Goal: Task Accomplishment & Management: Use online tool/utility

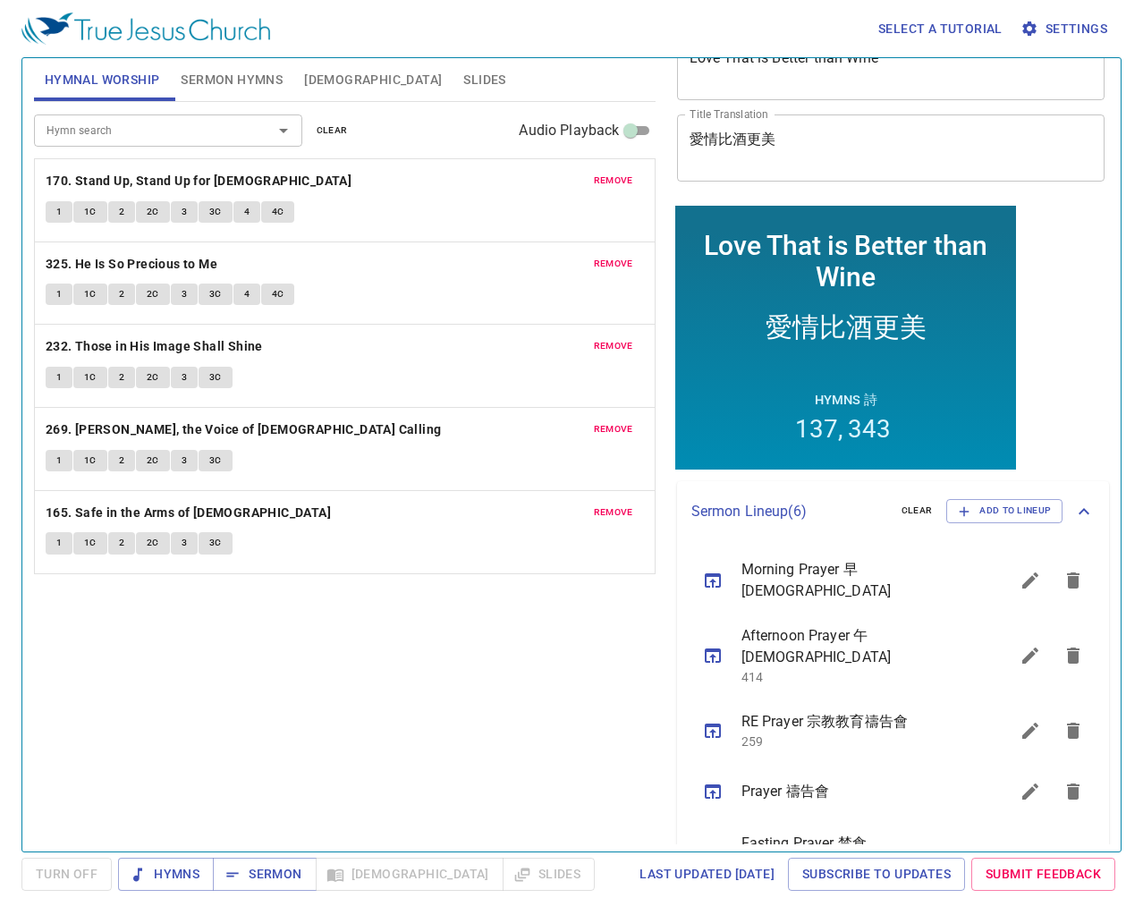
scroll to position [89, 0]
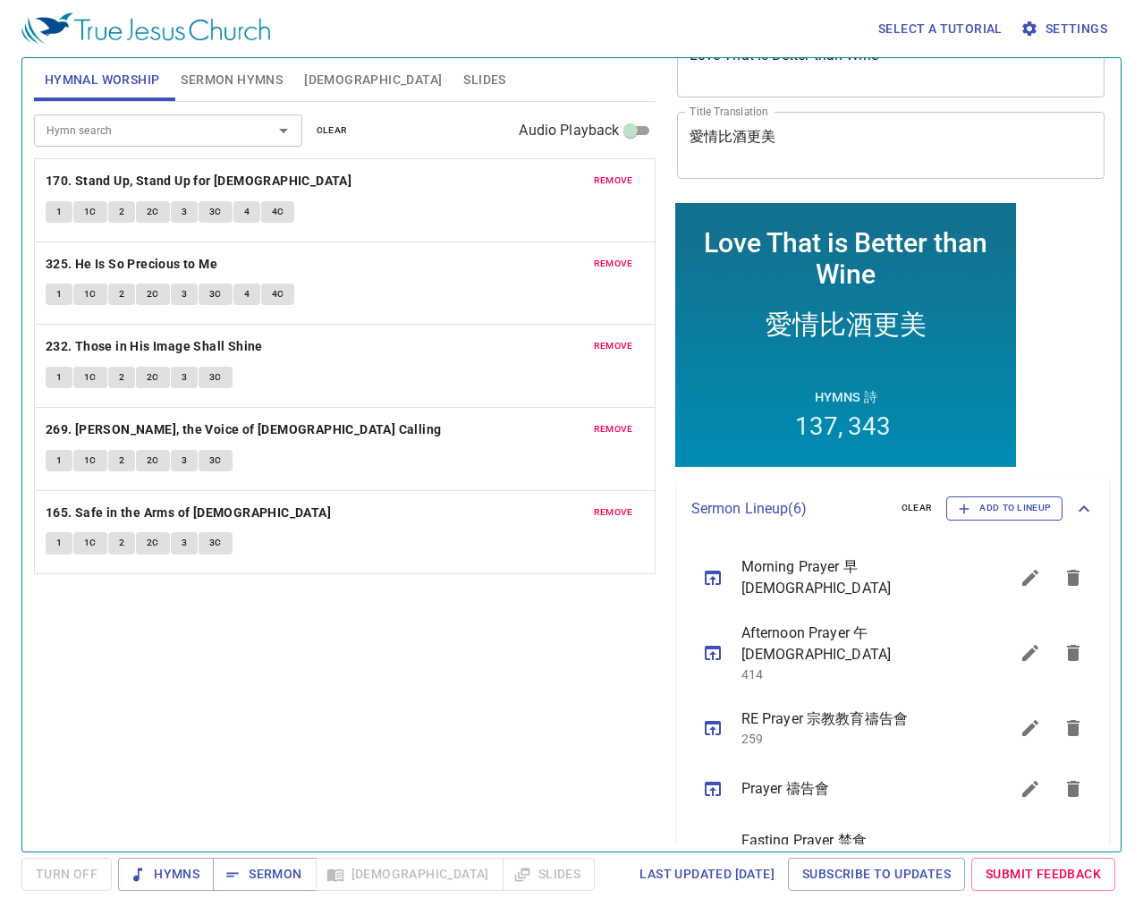
click at [976, 508] on span "Add to Lineup" at bounding box center [1003, 508] width 93 height 16
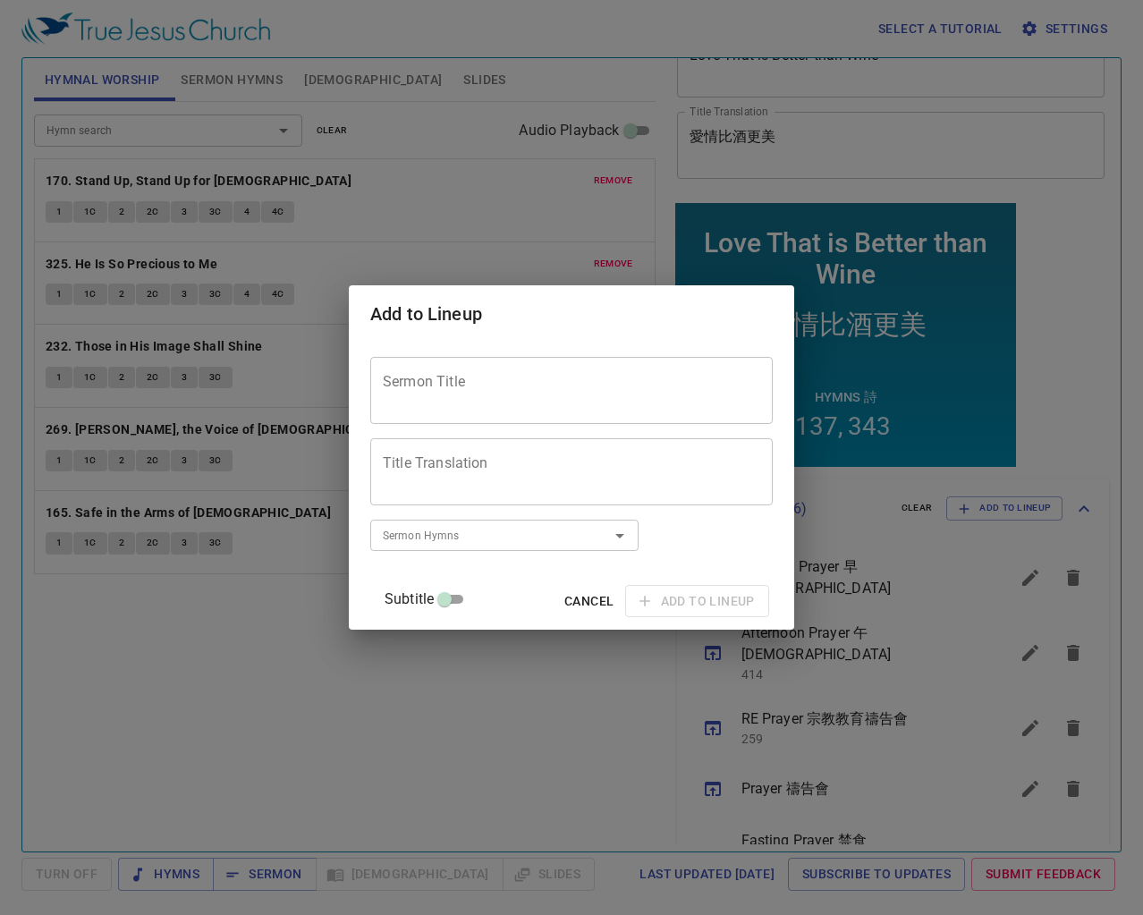
click at [492, 380] on textarea "Sermon Title" at bounding box center [571, 390] width 377 height 34
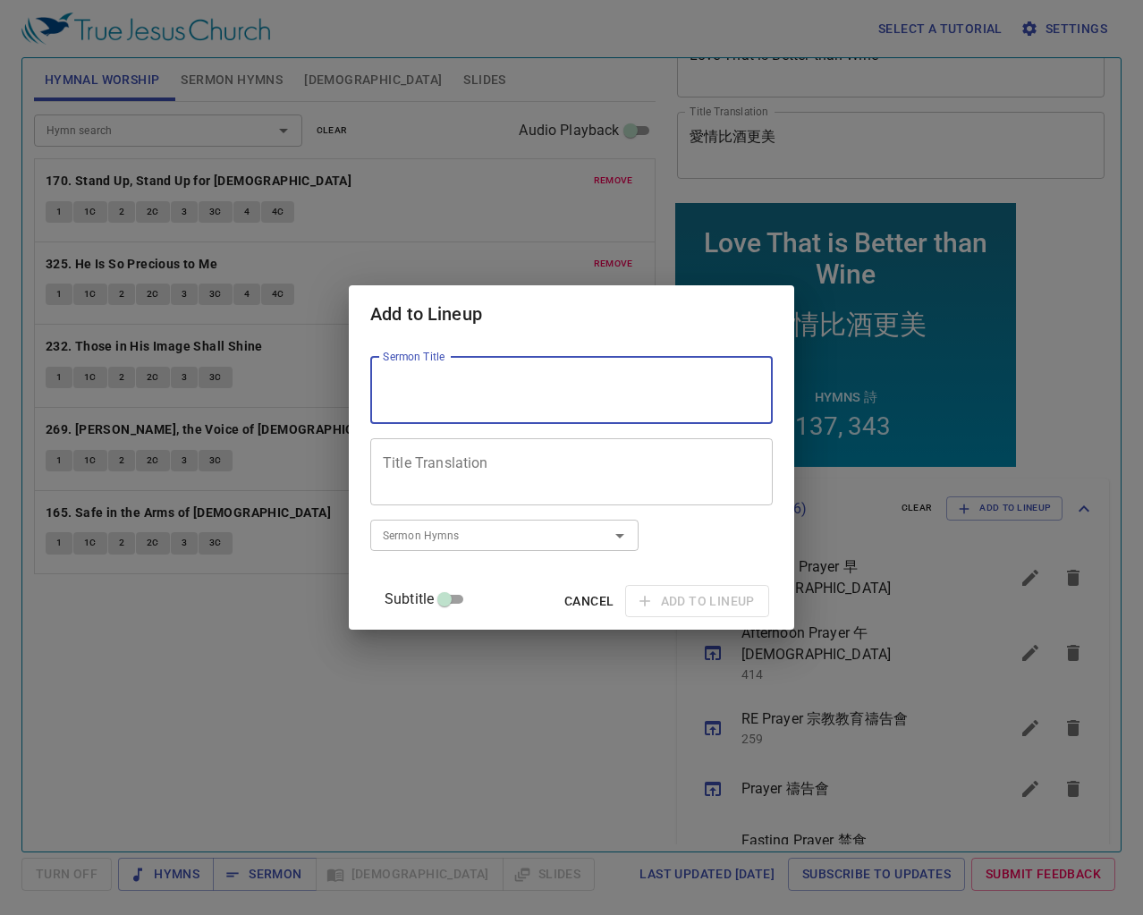
click at [505, 485] on textarea "Title Translation" at bounding box center [571, 471] width 377 height 34
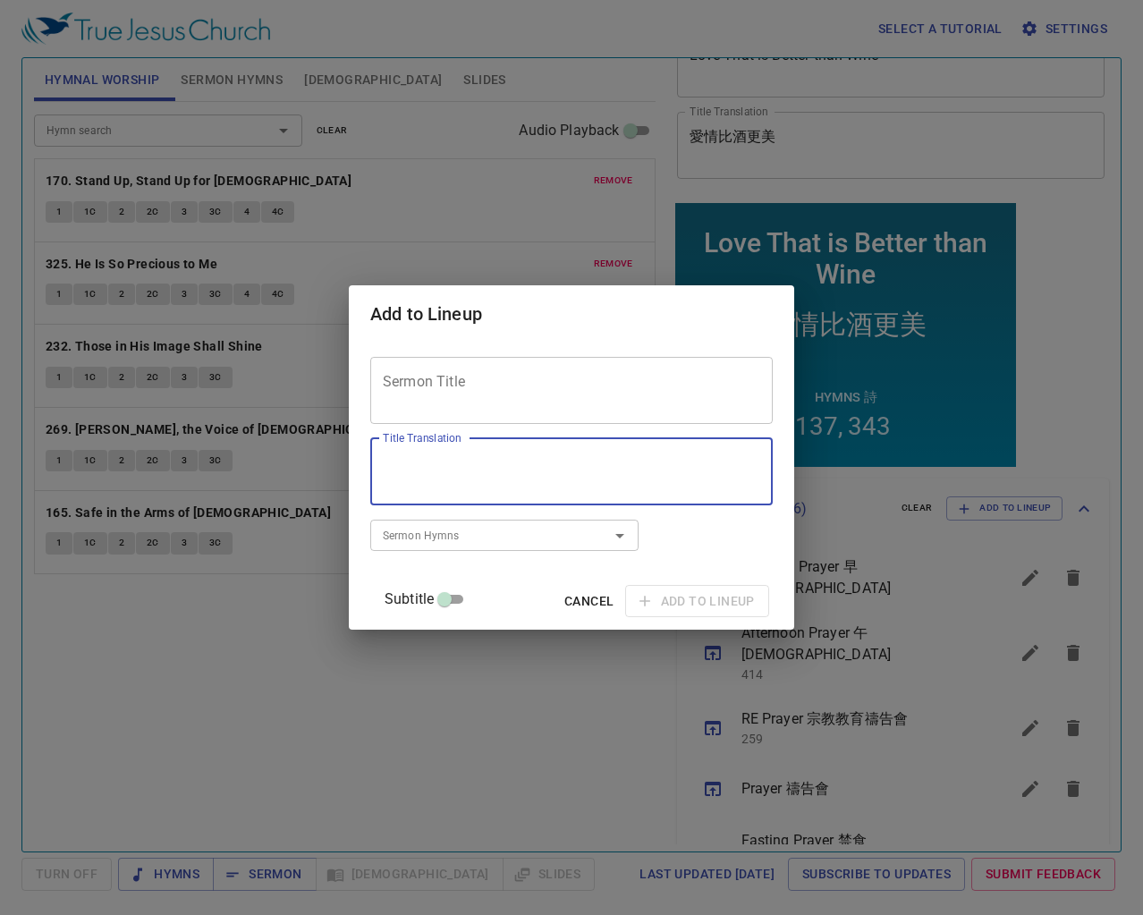
paste textarea "引我親近"
type textarea "引我親近"
click at [494, 376] on textarea "Sermon Title" at bounding box center [571, 390] width 377 height 34
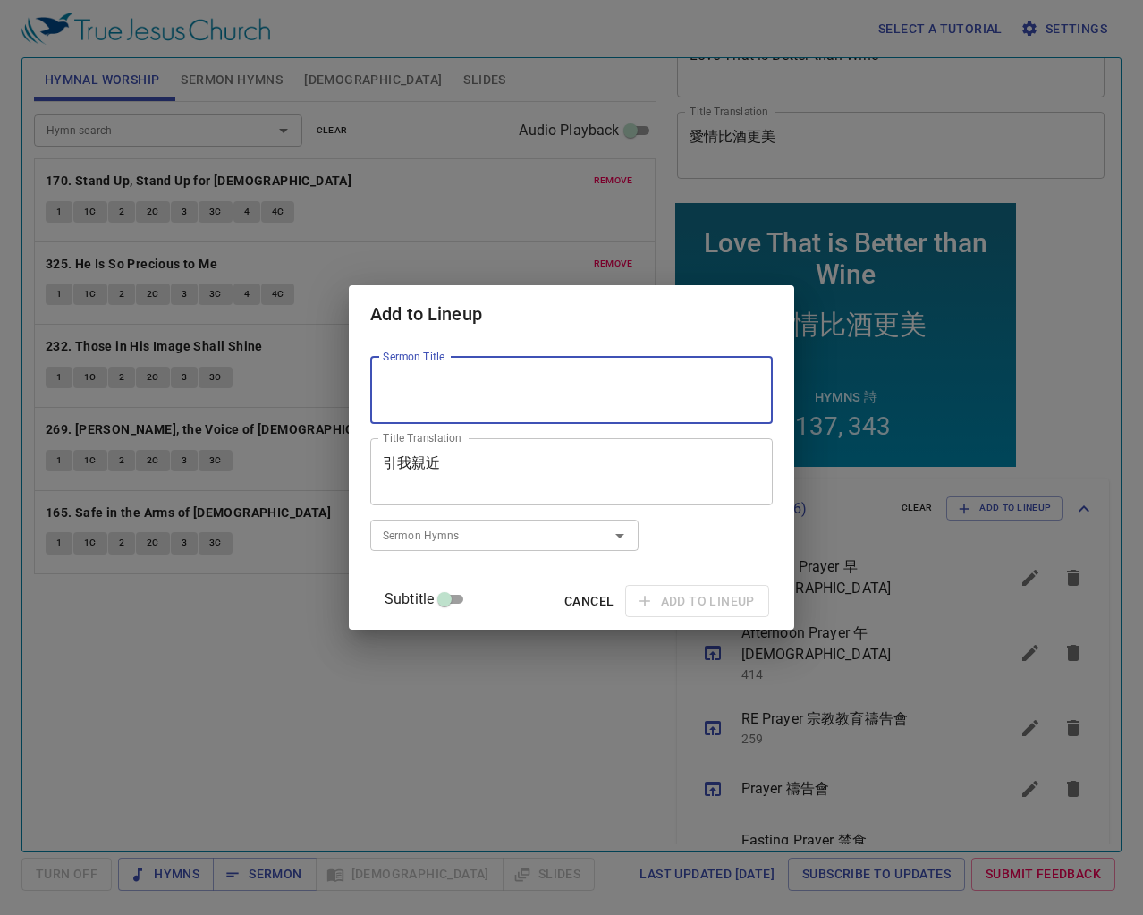
paste textarea "Draw Me Near"
type textarea "Draw Me Near"
click at [502, 527] on input "Sermon Hymns" at bounding box center [477, 535] width 205 height 21
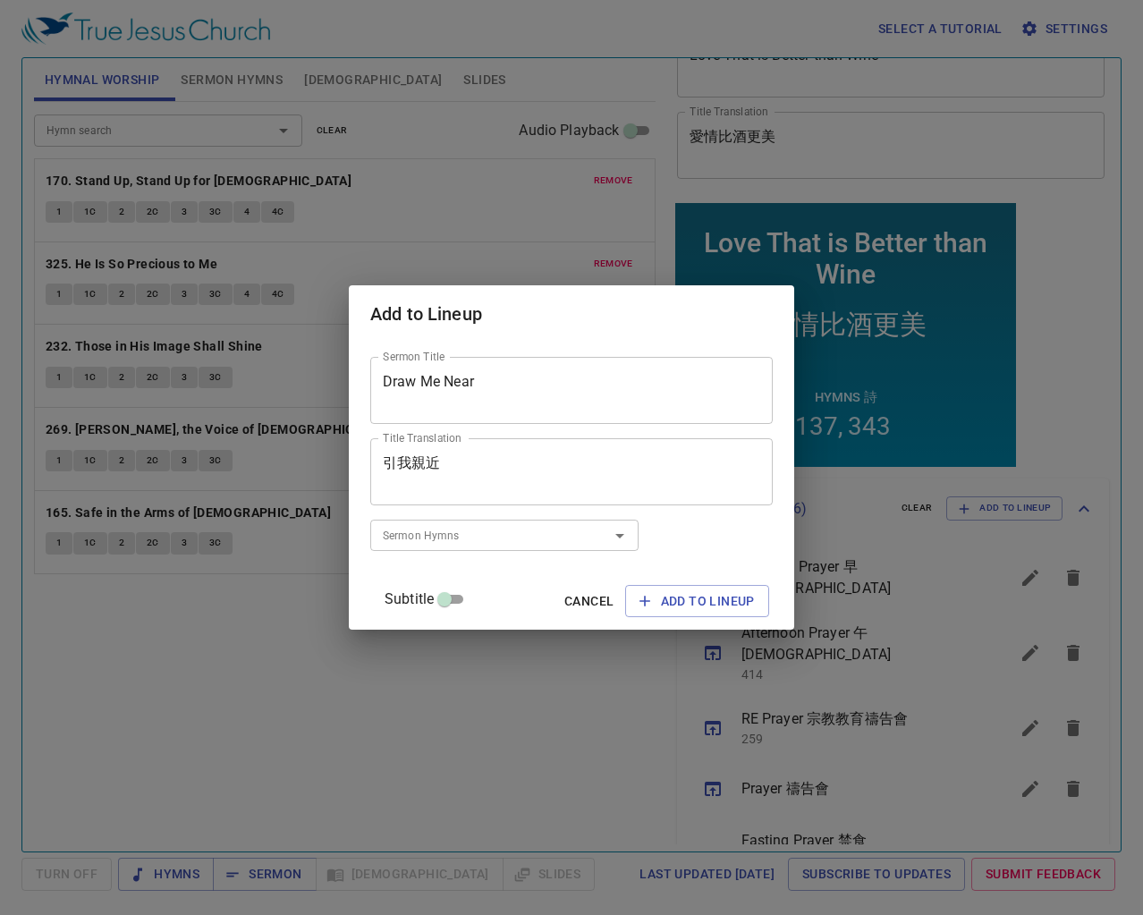
click at [533, 555] on div "Sermon Hymns Sermon Hymns" at bounding box center [504, 535] width 268 height 46
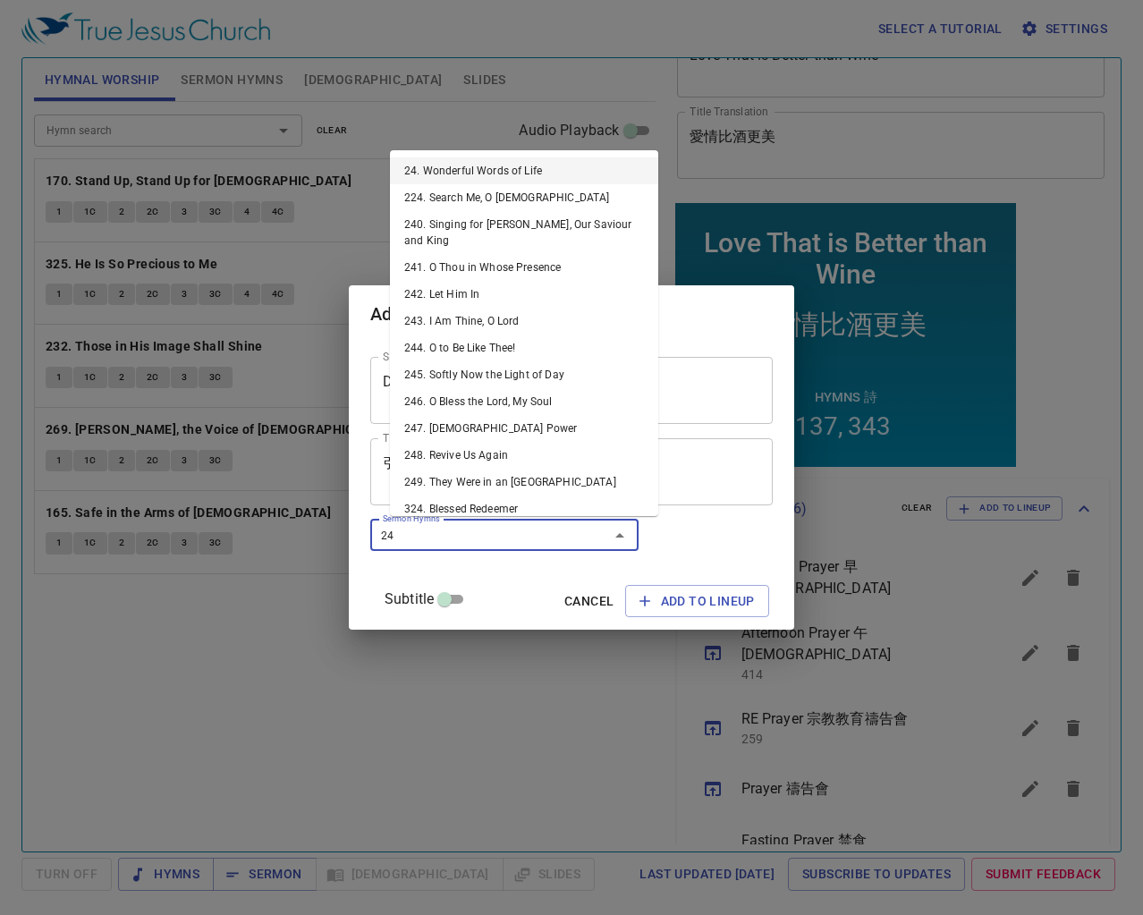
type input "243"
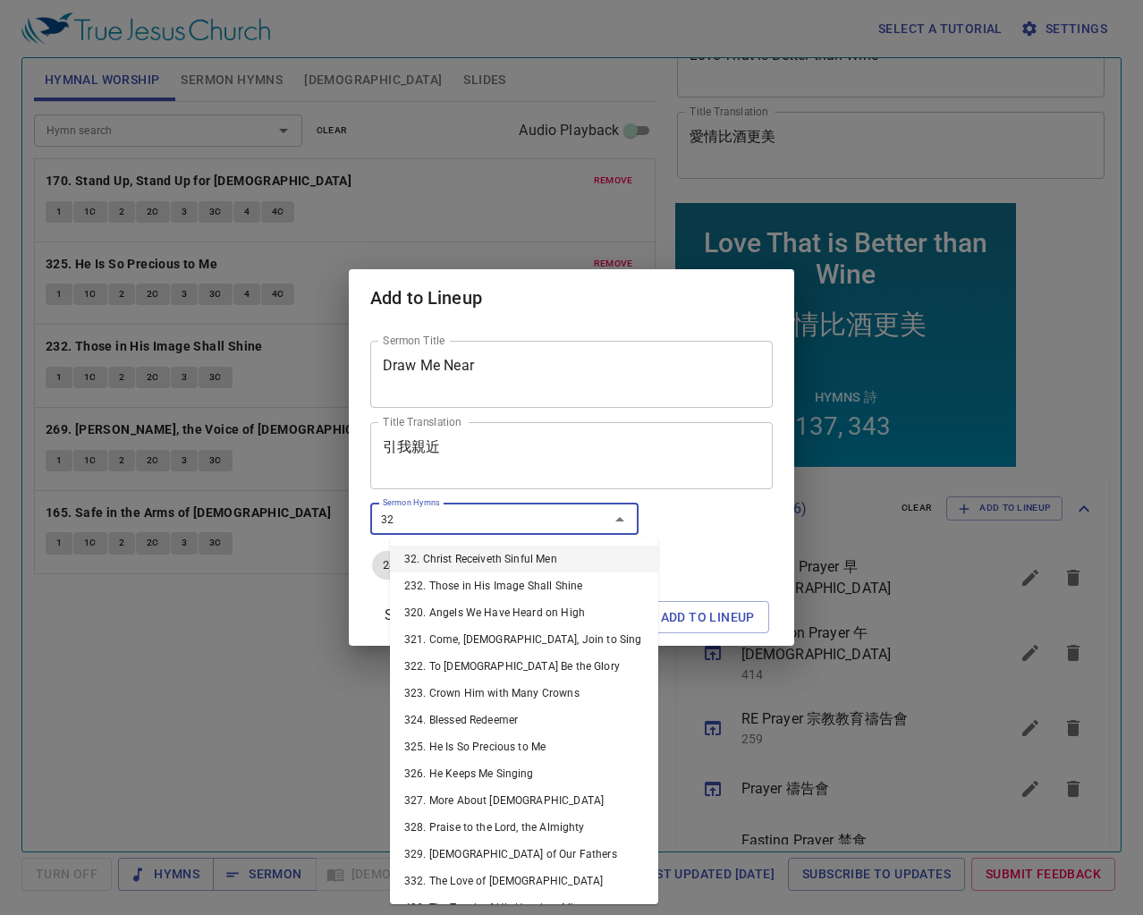
type input "326"
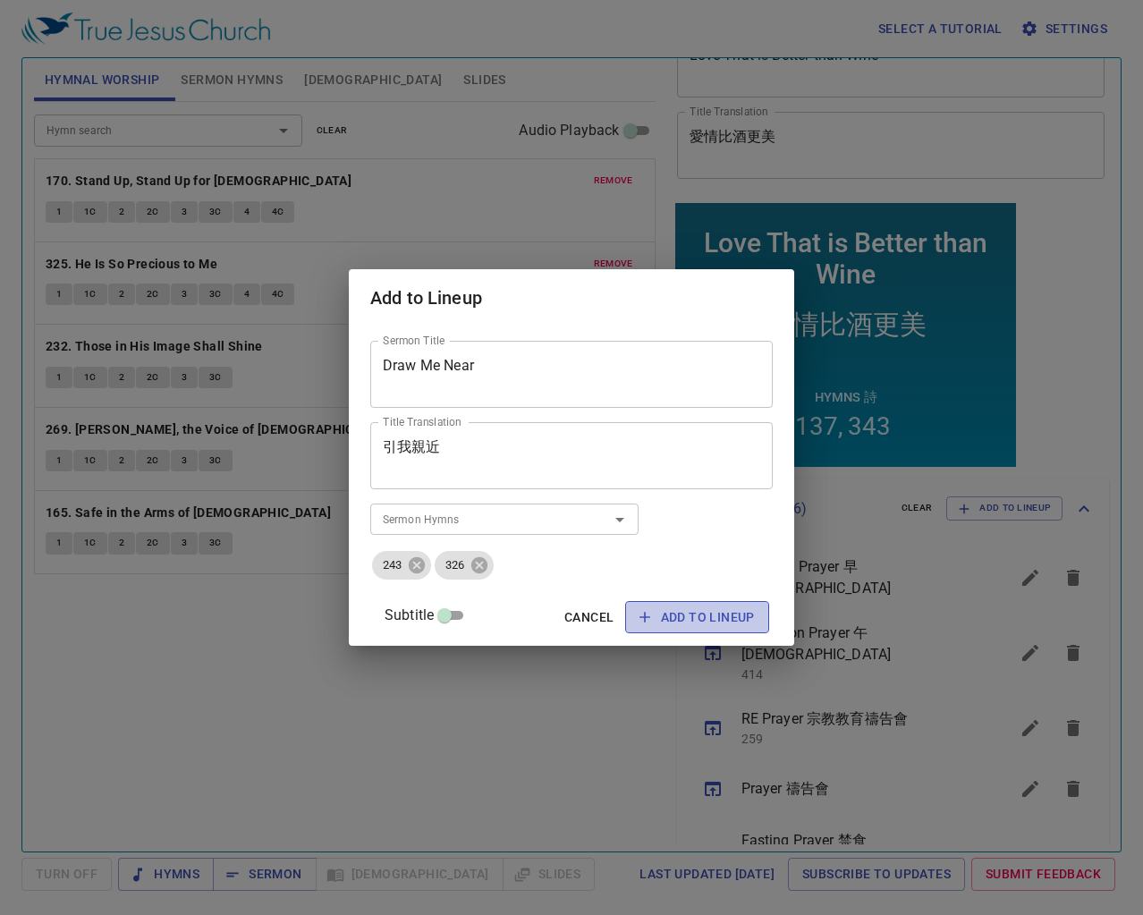
click at [739, 609] on button "Add to Lineup" at bounding box center [697, 617] width 144 height 33
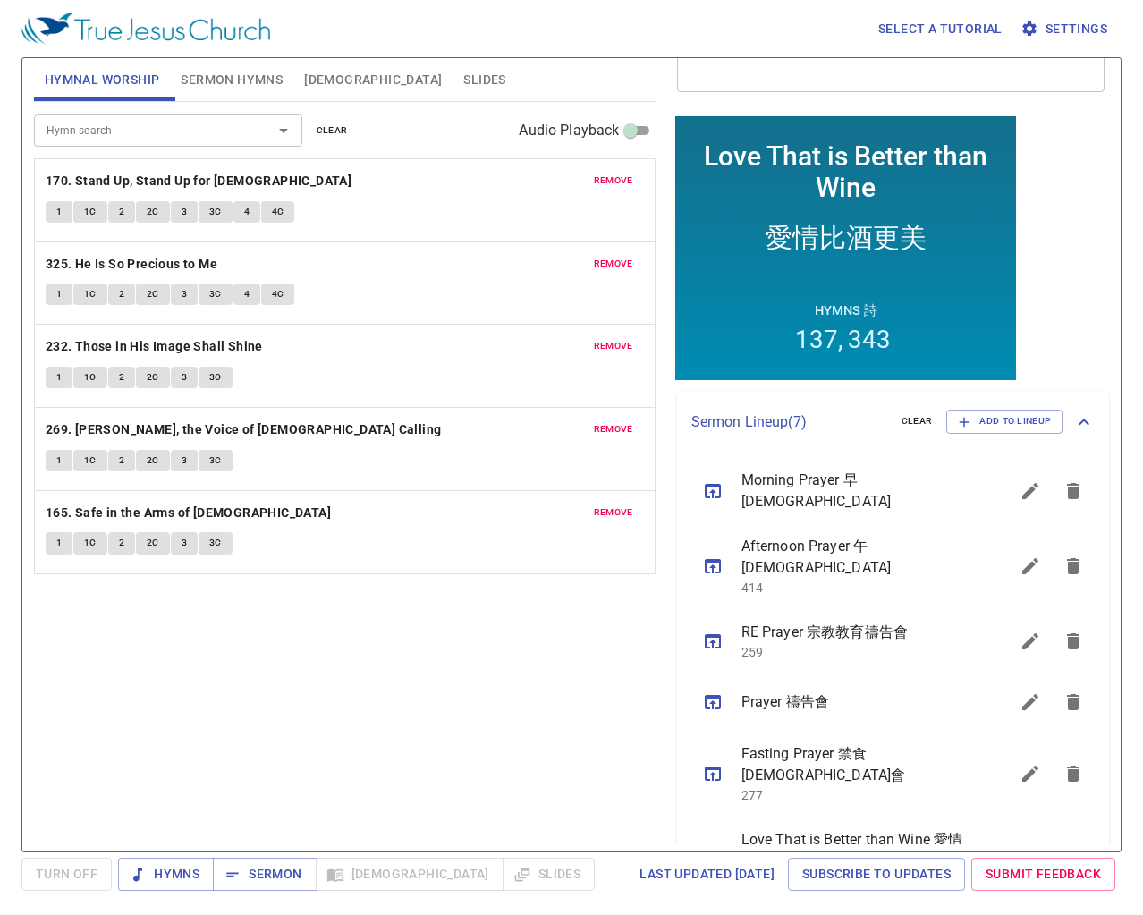
scroll to position [179, 0]
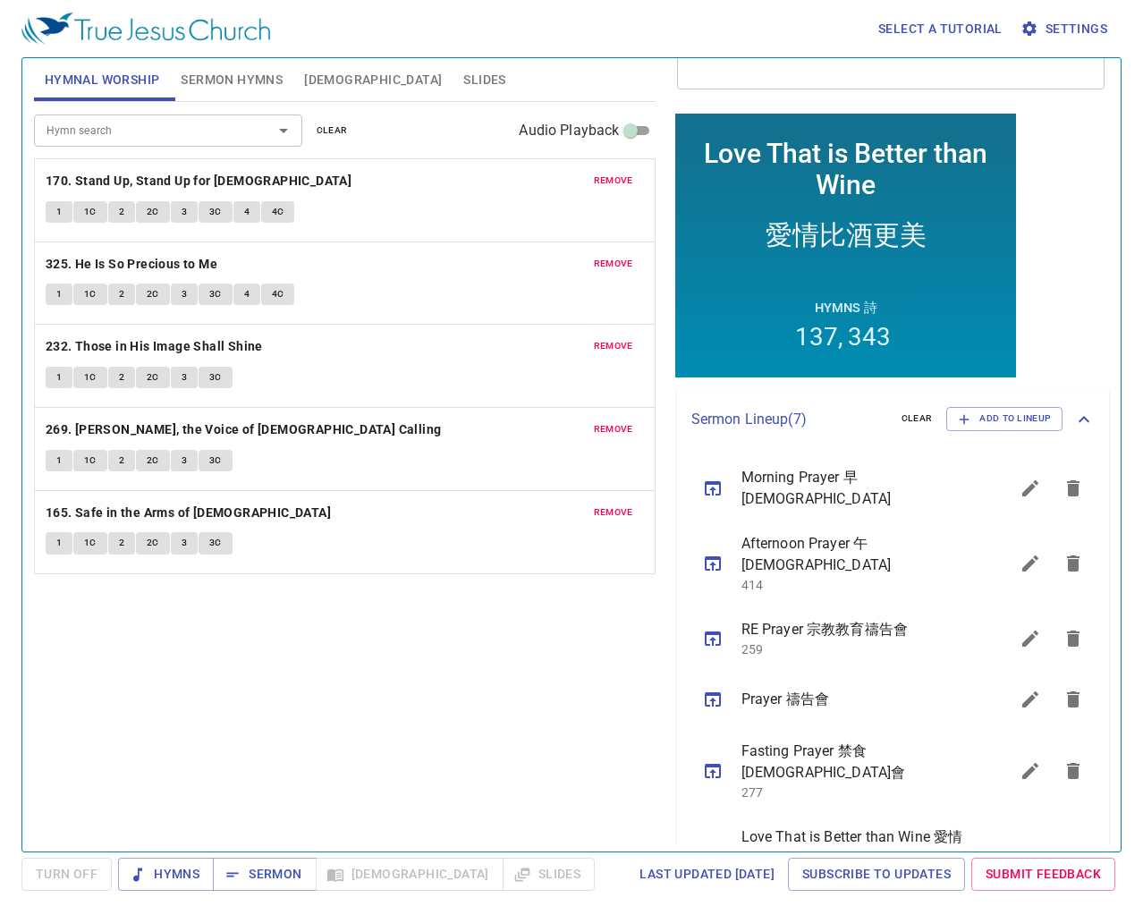
click at [718, 846] on icon "sermon lineup list" at bounding box center [712, 856] width 21 height 21
click at [273, 866] on span "Sermon" at bounding box center [264, 874] width 74 height 22
click at [619, 185] on span "remove" at bounding box center [613, 181] width 39 height 16
click at [619, 256] on span "remove" at bounding box center [613, 264] width 39 height 16
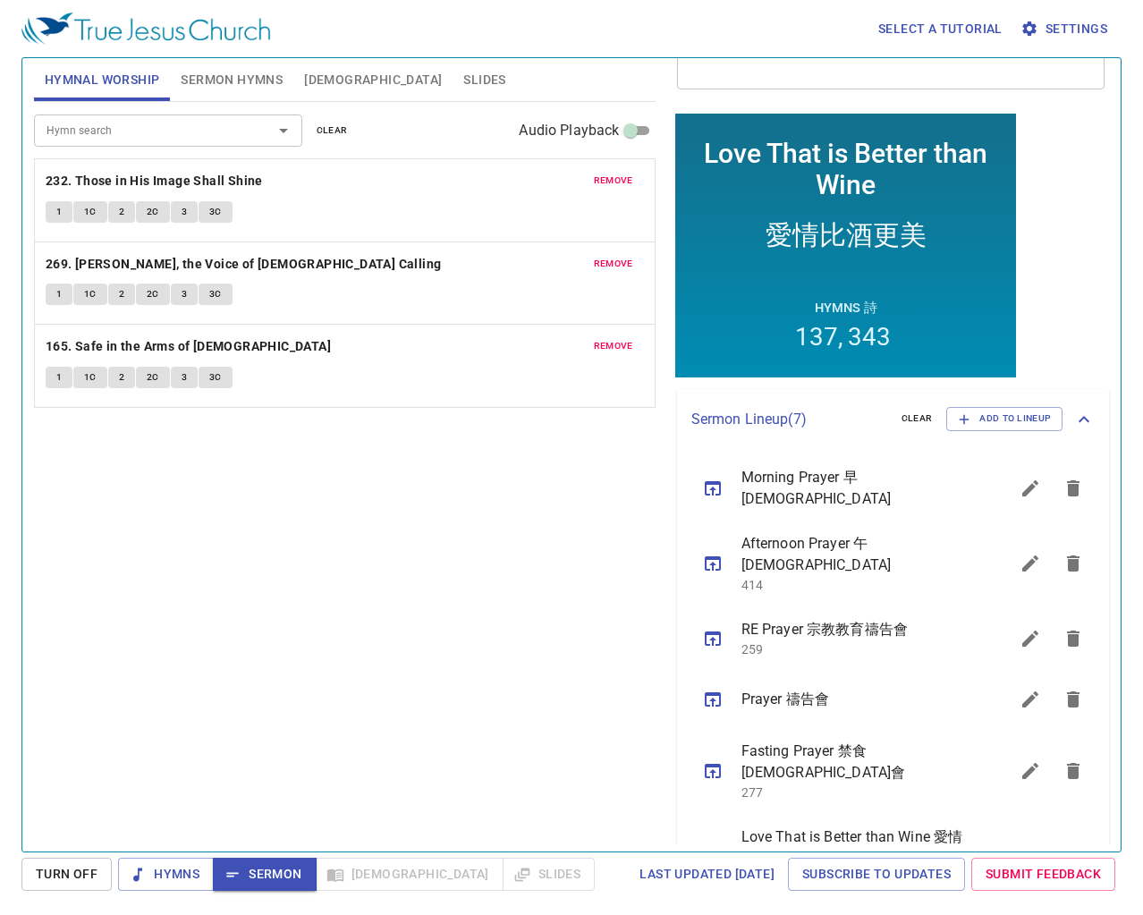
click at [619, 185] on span "remove" at bounding box center [613, 181] width 39 height 16
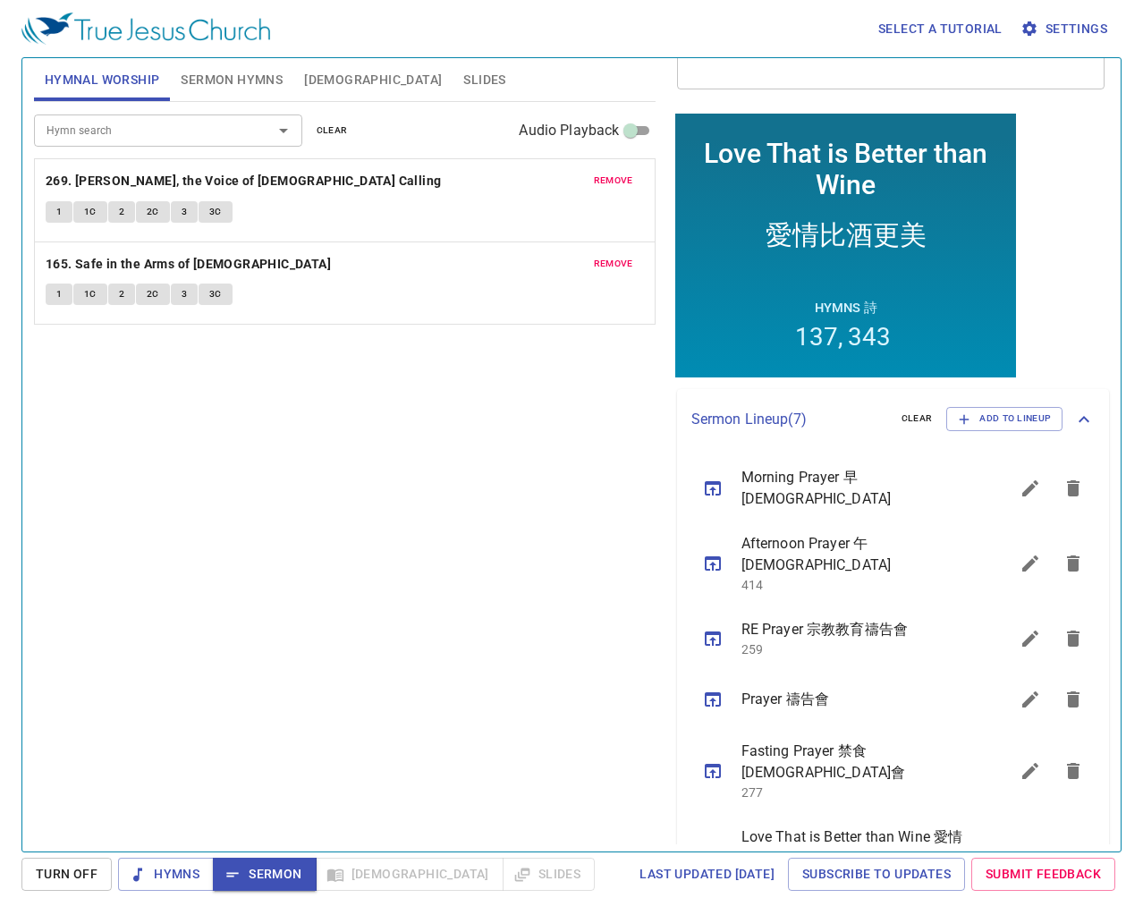
click at [619, 185] on span "remove" at bounding box center [613, 181] width 39 height 16
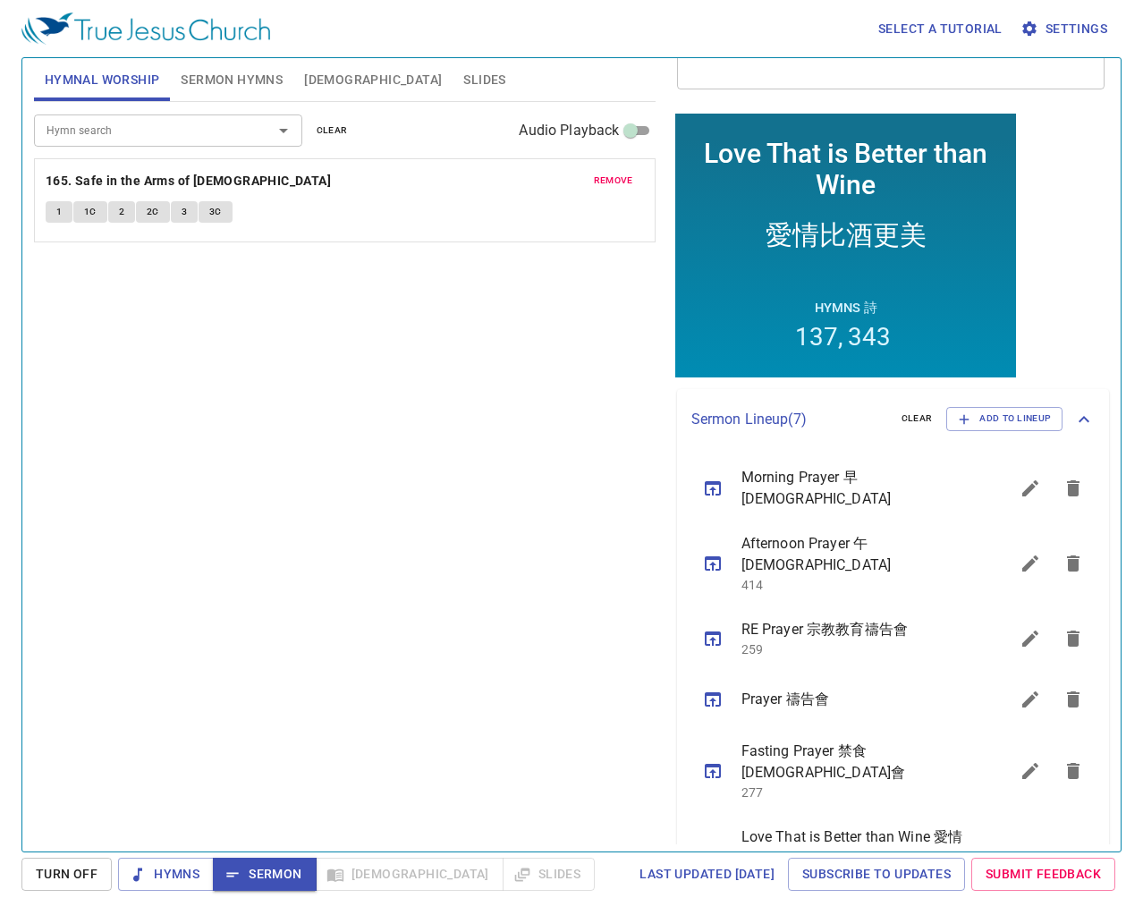
click at [619, 185] on span "remove" at bounding box center [613, 181] width 39 height 16
click at [161, 146] on div "Hymn search" at bounding box center [168, 129] width 268 height 31
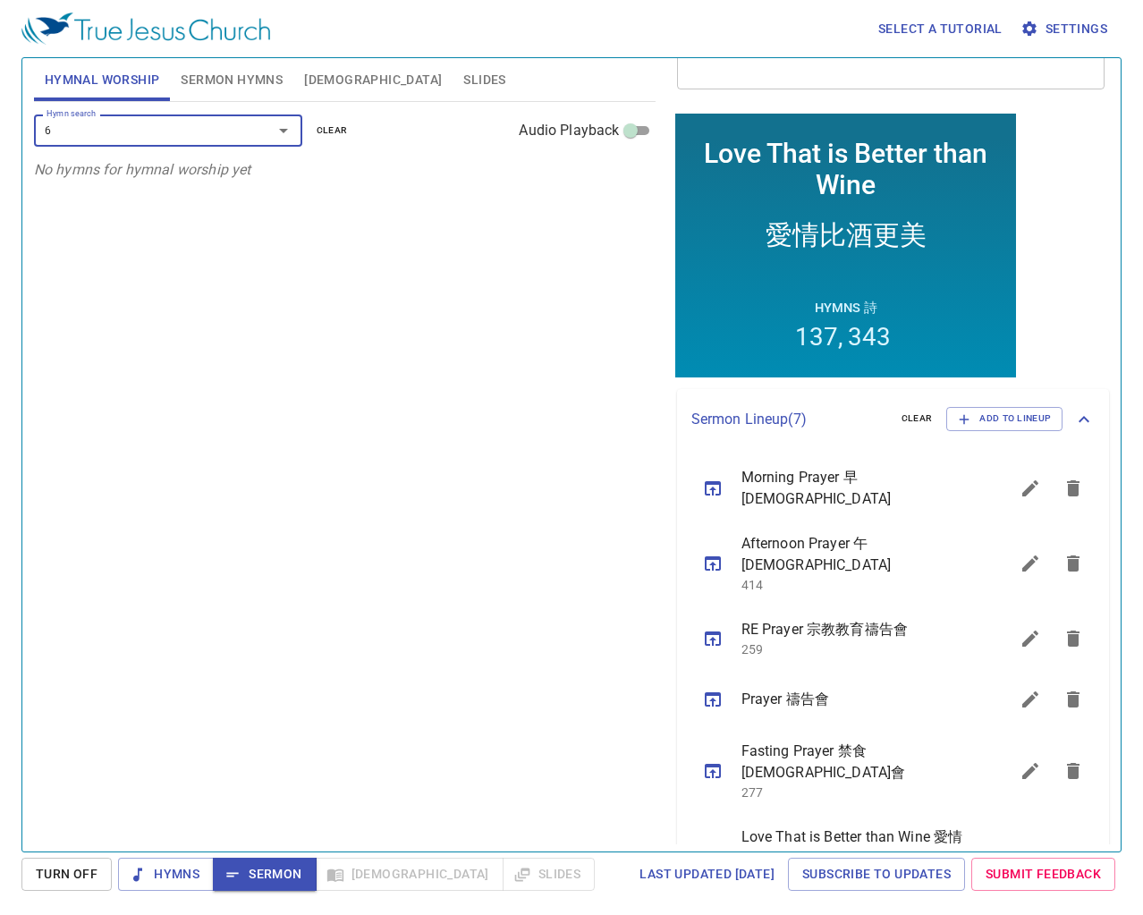
type input "65"
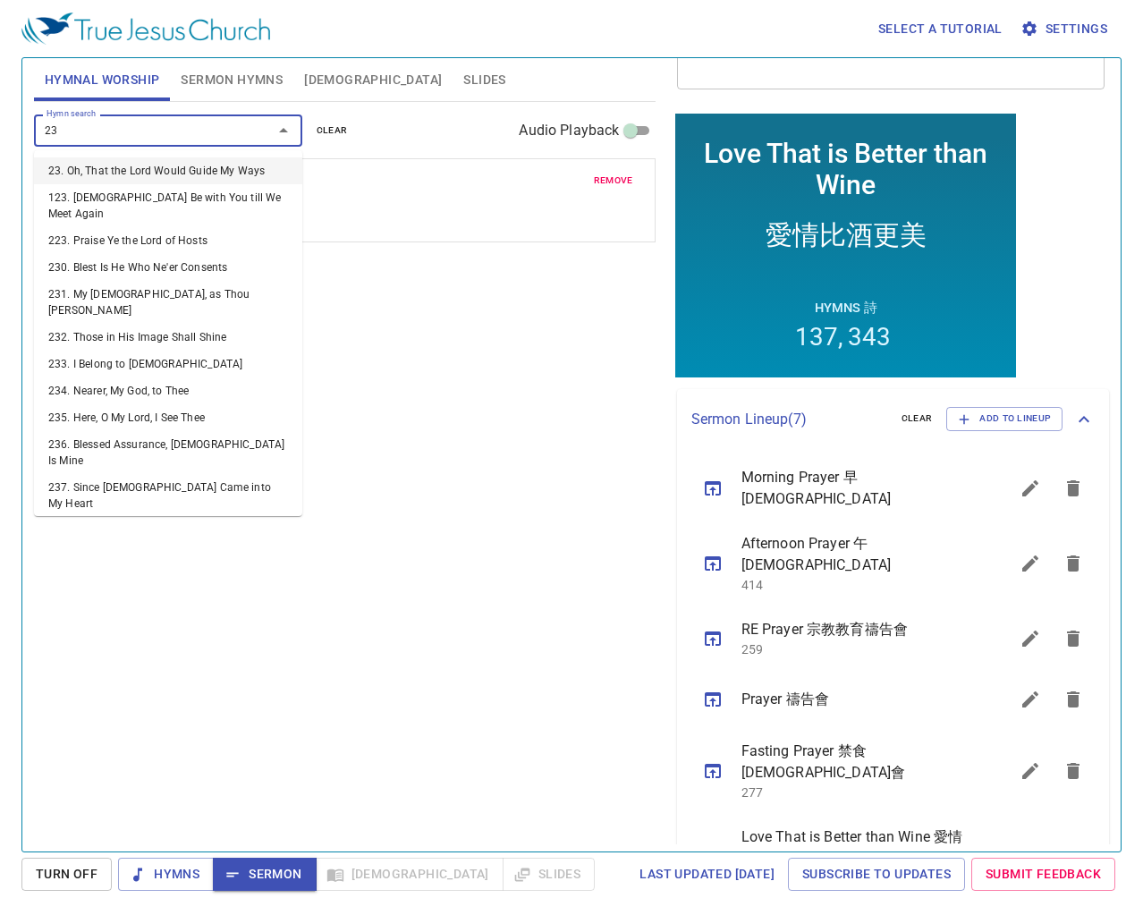
type input "2"
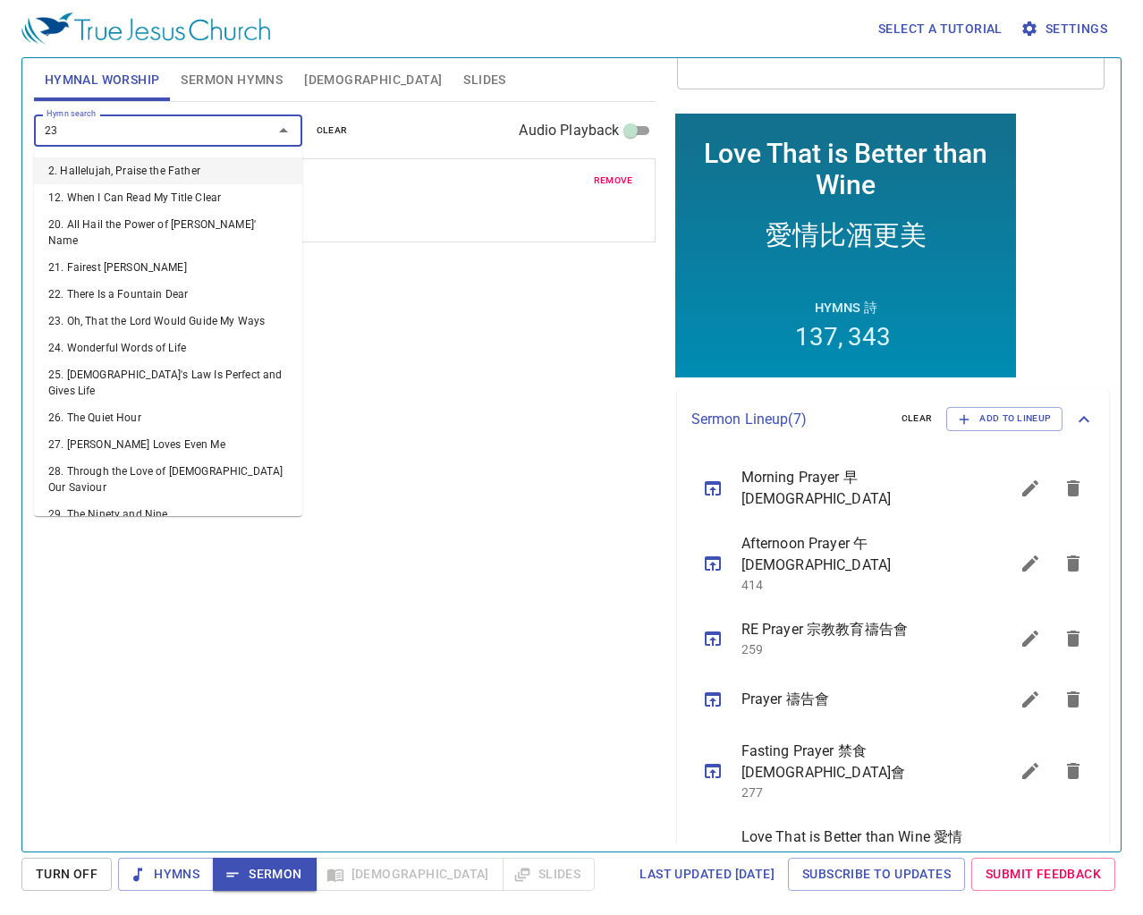
type input "234"
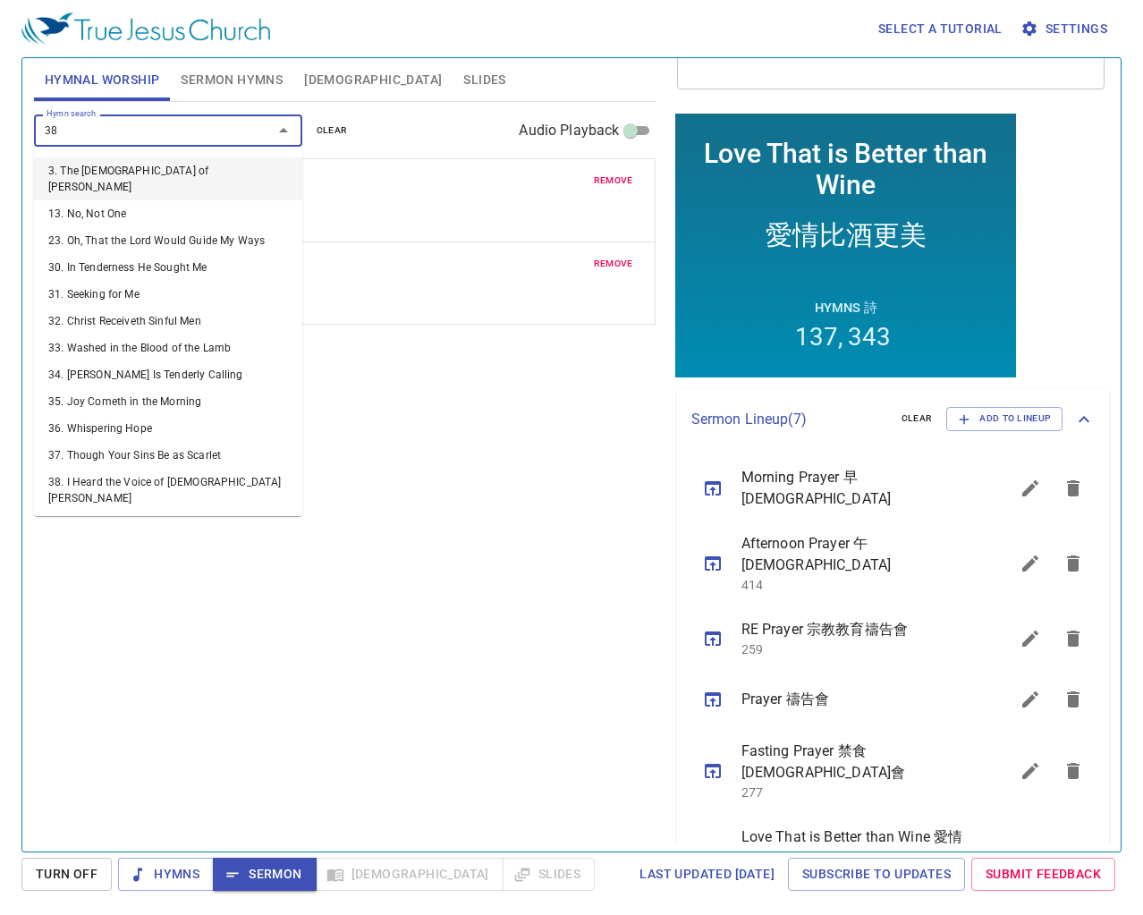
type input "388"
type input "389"
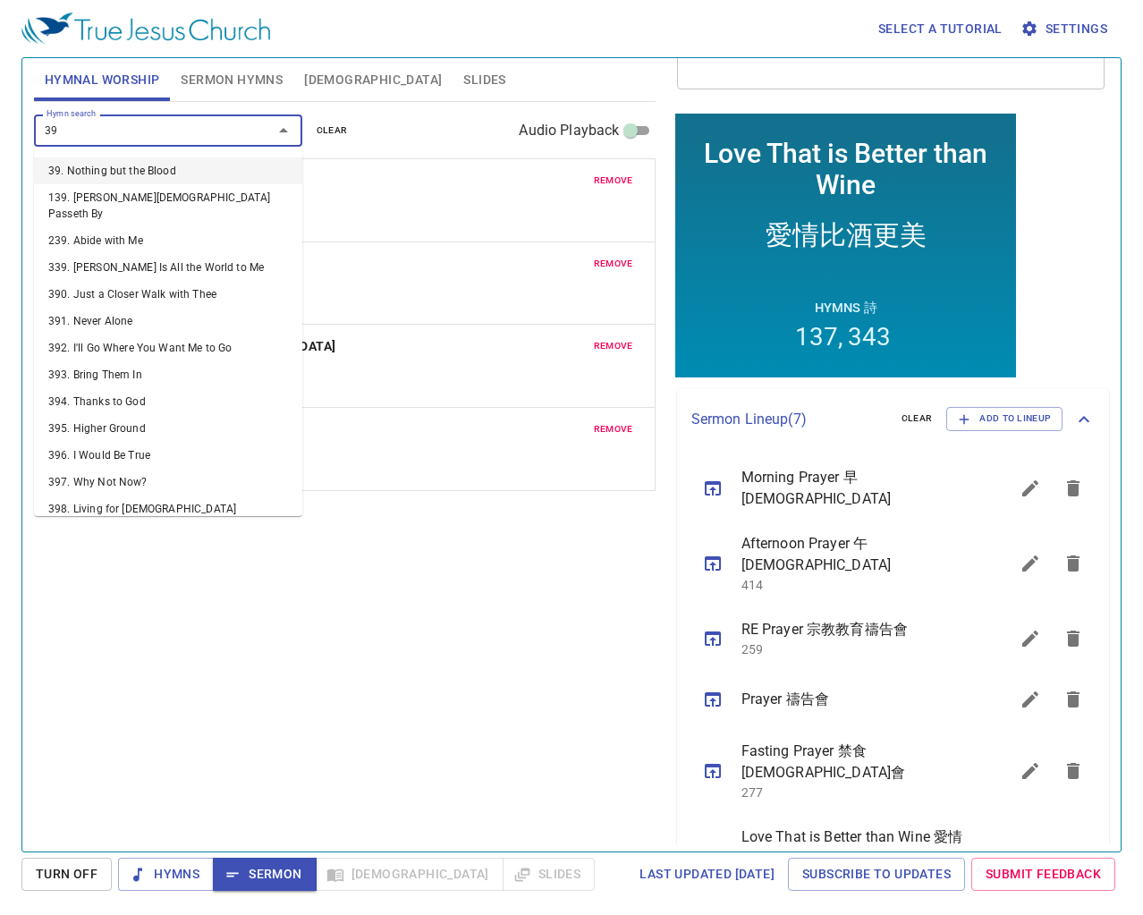
type input "390"
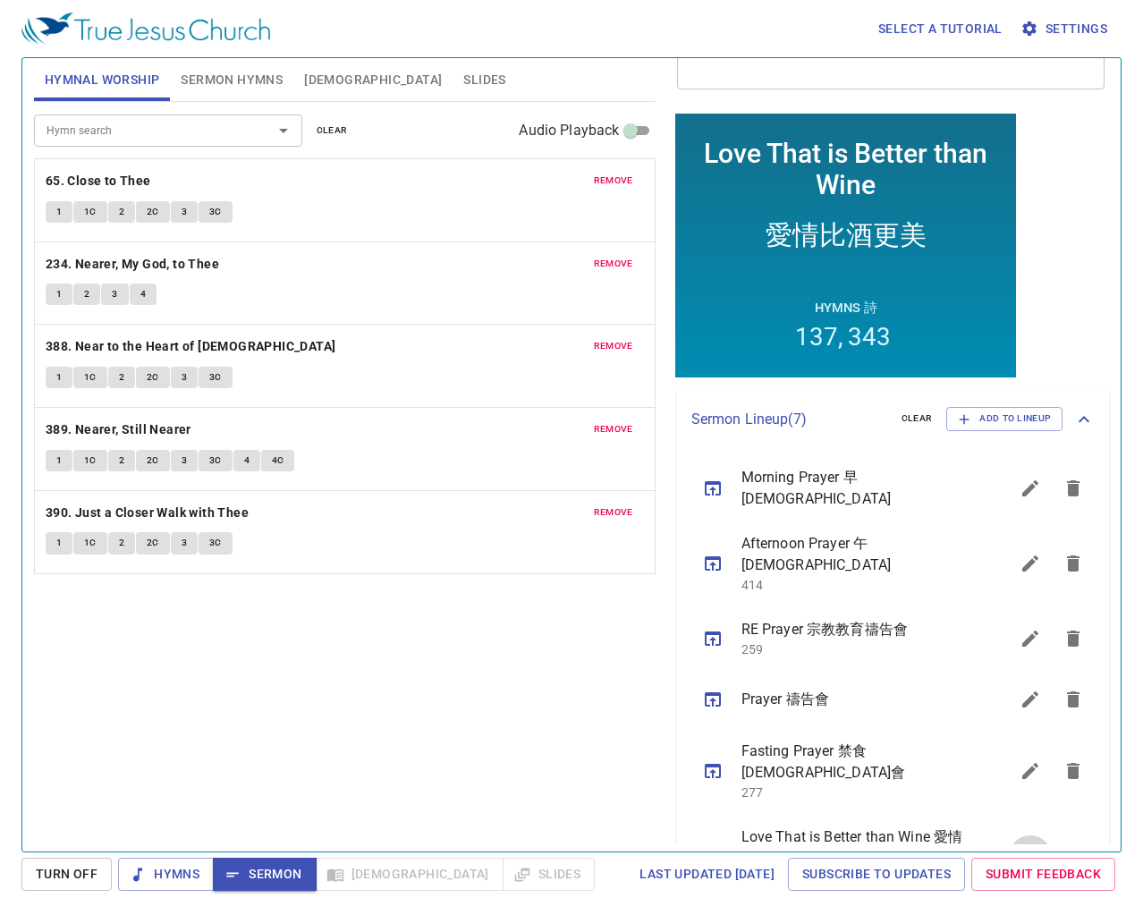
click at [1015, 835] on button "sermon lineup list" at bounding box center [1029, 856] width 43 height 43
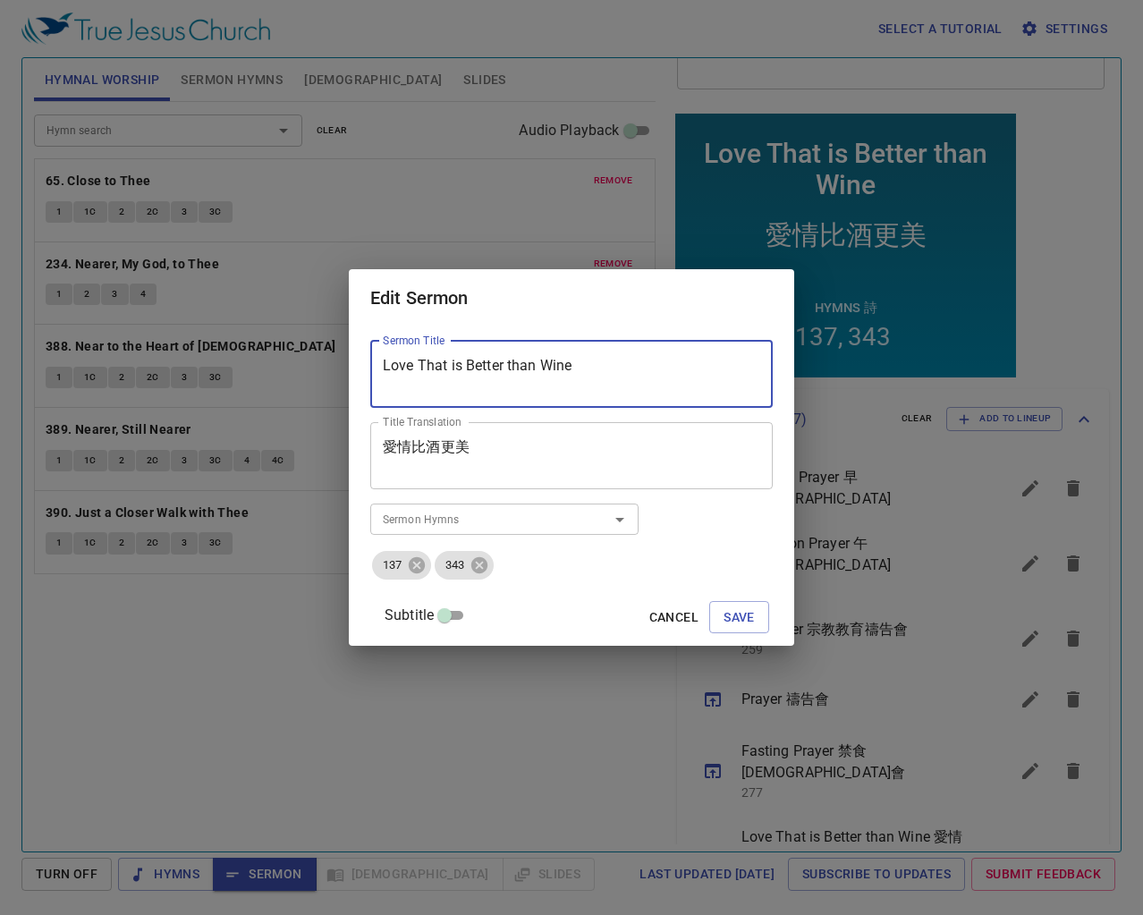
drag, startPoint x: 640, startPoint y: 359, endPoint x: 252, endPoint y: 373, distance: 388.2
click at [267, 371] on div "Edit Sermon Sermon Title Love That is Better than Wine Sermon Title Title Trans…" at bounding box center [571, 457] width 1143 height 915
paste textarea "Draw Me Near 引我親近"
drag, startPoint x: 584, startPoint y: 370, endPoint x: 494, endPoint y: 363, distance: 90.6
click at [494, 363] on textarea "Draw Me Near 引我親近" at bounding box center [571, 374] width 377 height 34
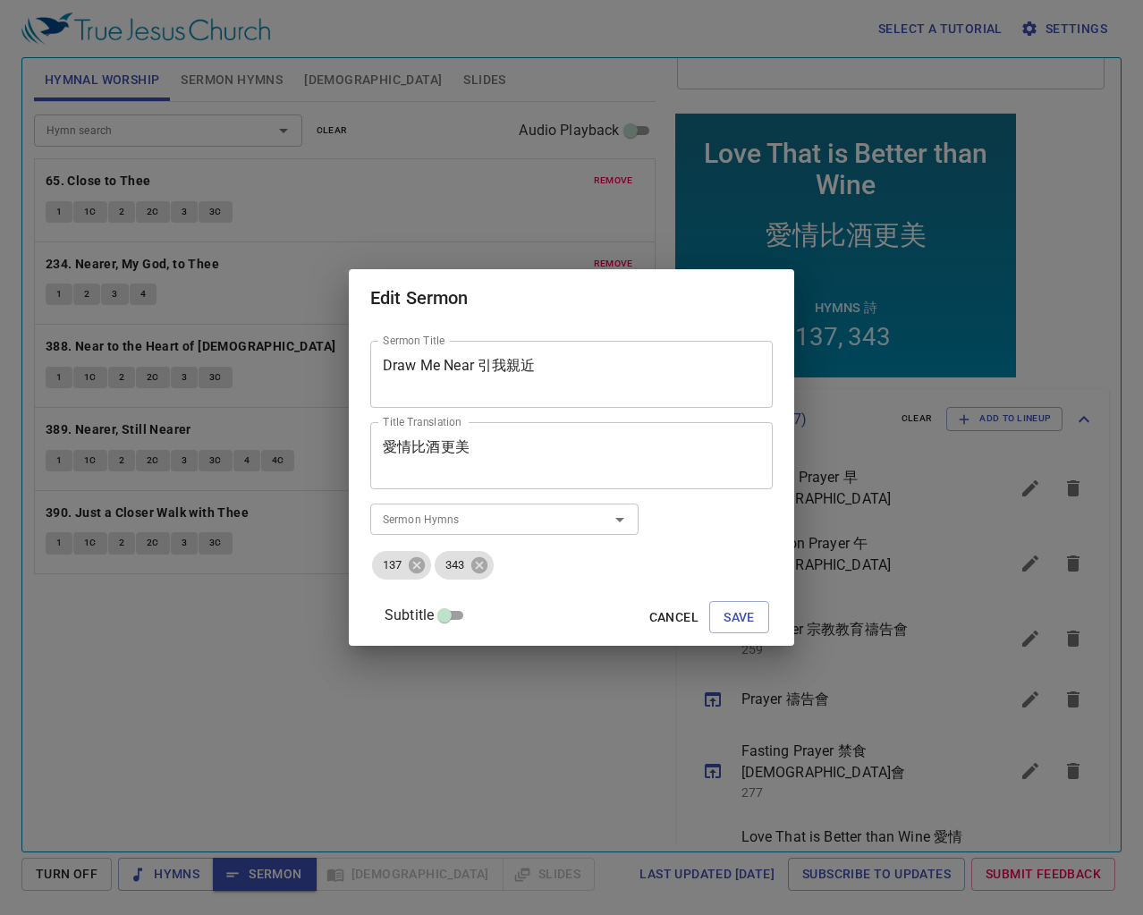
drag, startPoint x: 670, startPoint y: 351, endPoint x: 498, endPoint y: 370, distance: 172.7
click at [494, 368] on div "Draw Me Near 引我親近 Sermon Title" at bounding box center [571, 374] width 402 height 67
drag, startPoint x: 584, startPoint y: 367, endPoint x: 493, endPoint y: 366, distance: 91.2
click at [493, 366] on textarea "Draw Me Near 引我親近" at bounding box center [571, 374] width 377 height 34
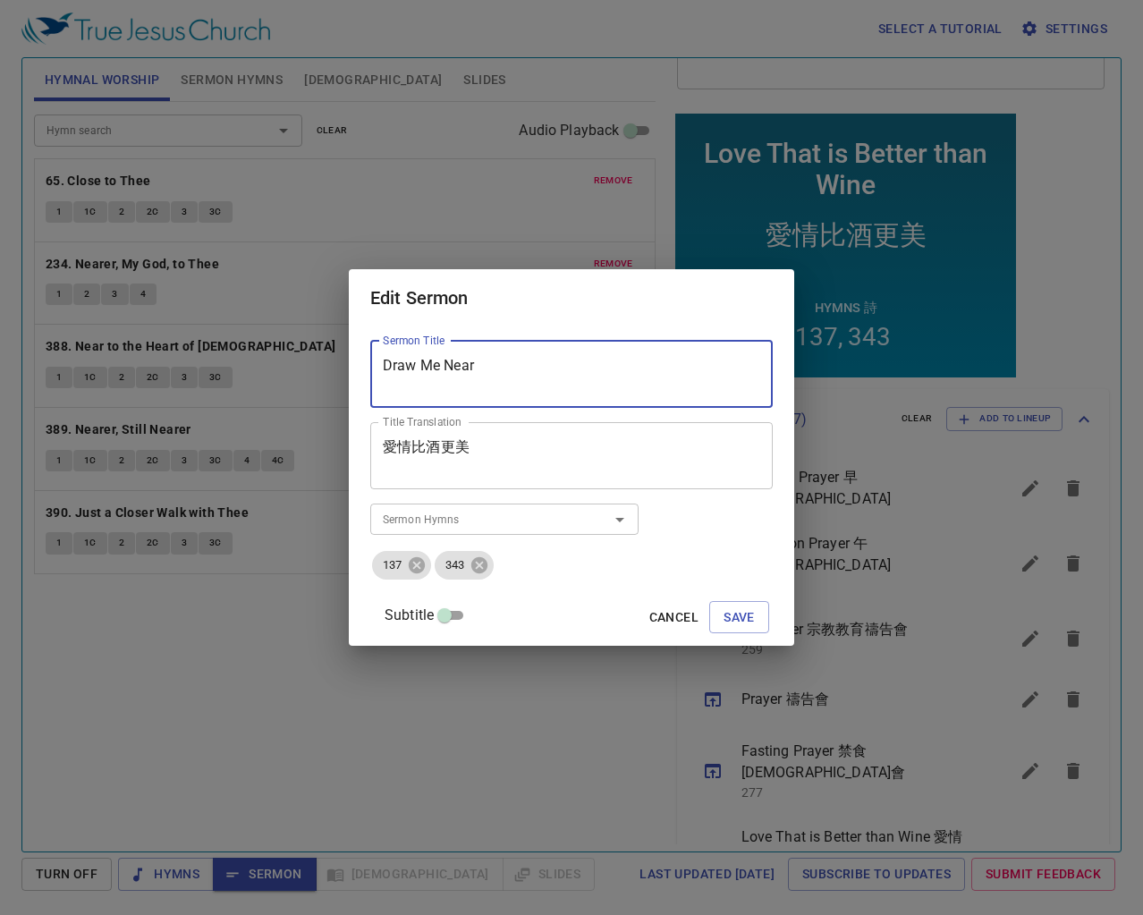
type textarea "Draw Me Near"
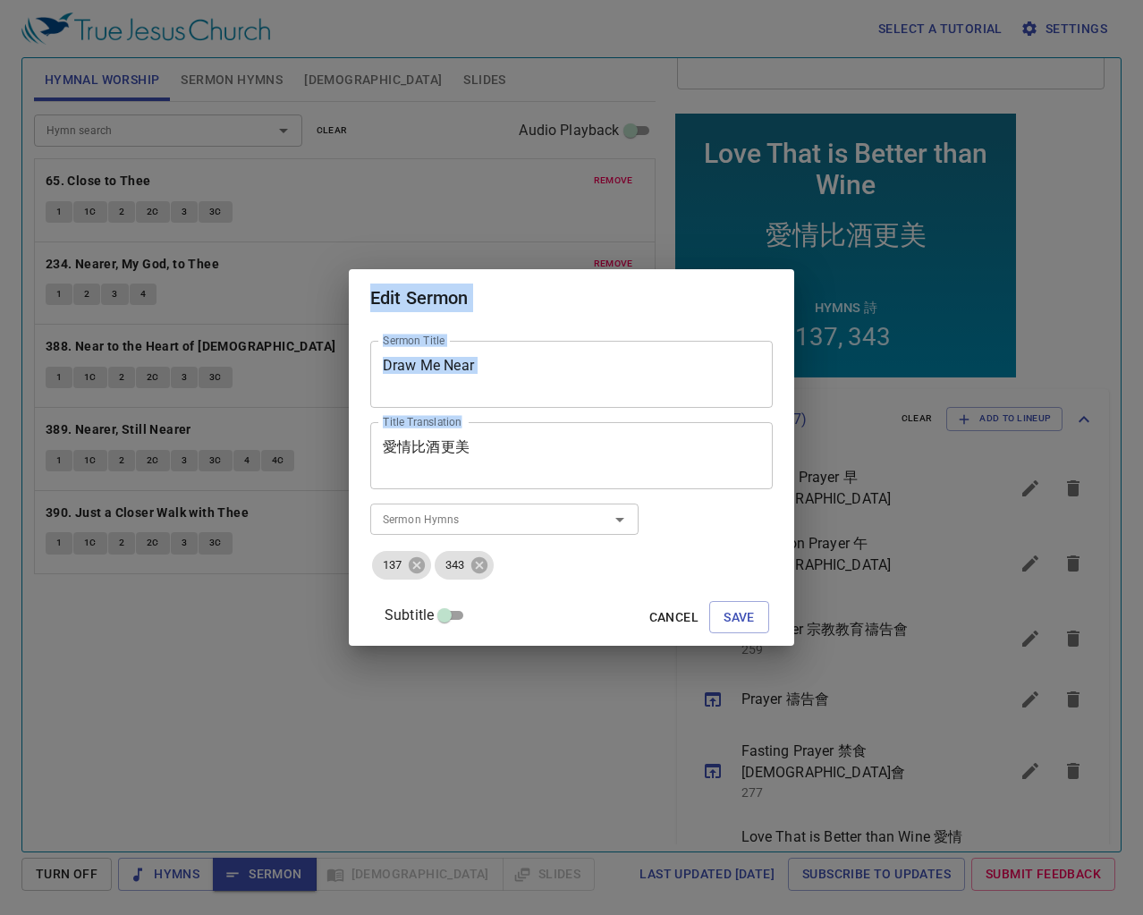
drag, startPoint x: 521, startPoint y: 436, endPoint x: 392, endPoint y: 458, distance: 131.4
click at [276, 428] on div "Edit Sermon Sermon Title Draw Me Near Sermon Title Title Translation 愛情比酒更美 Tit…" at bounding box center [571, 457] width 1143 height 915
click at [451, 450] on textarea "愛情比酒更美" at bounding box center [571, 455] width 377 height 34
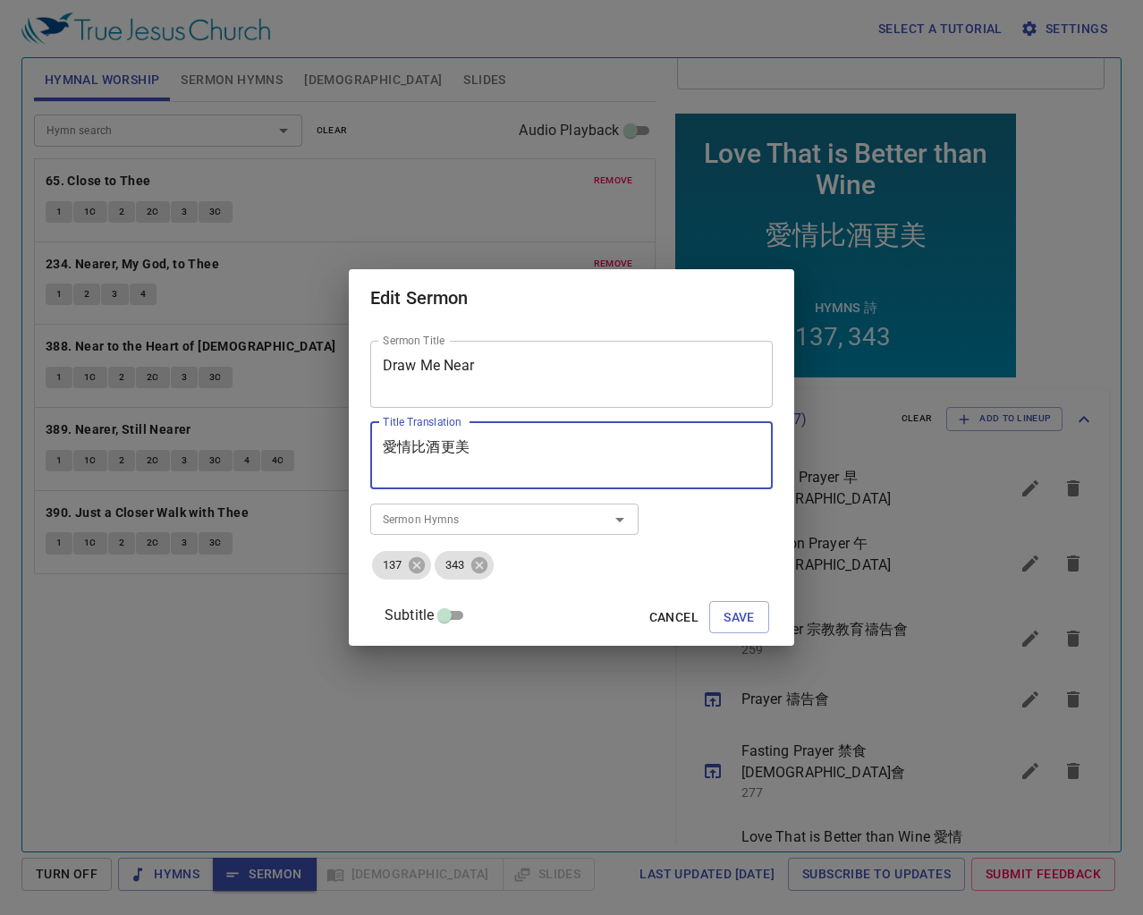
drag, startPoint x: 483, startPoint y: 447, endPoint x: 324, endPoint y: 446, distance: 159.1
click at [324, 446] on div "Edit Sermon Sermon Title Draw Me Near Sermon Title Title Translation 愛情比酒更美 Tit…" at bounding box center [571, 457] width 1143 height 915
paste textarea "引我親近"
click at [406, 449] on textarea "引我親近" at bounding box center [571, 455] width 377 height 34
type textarea "引我親近"
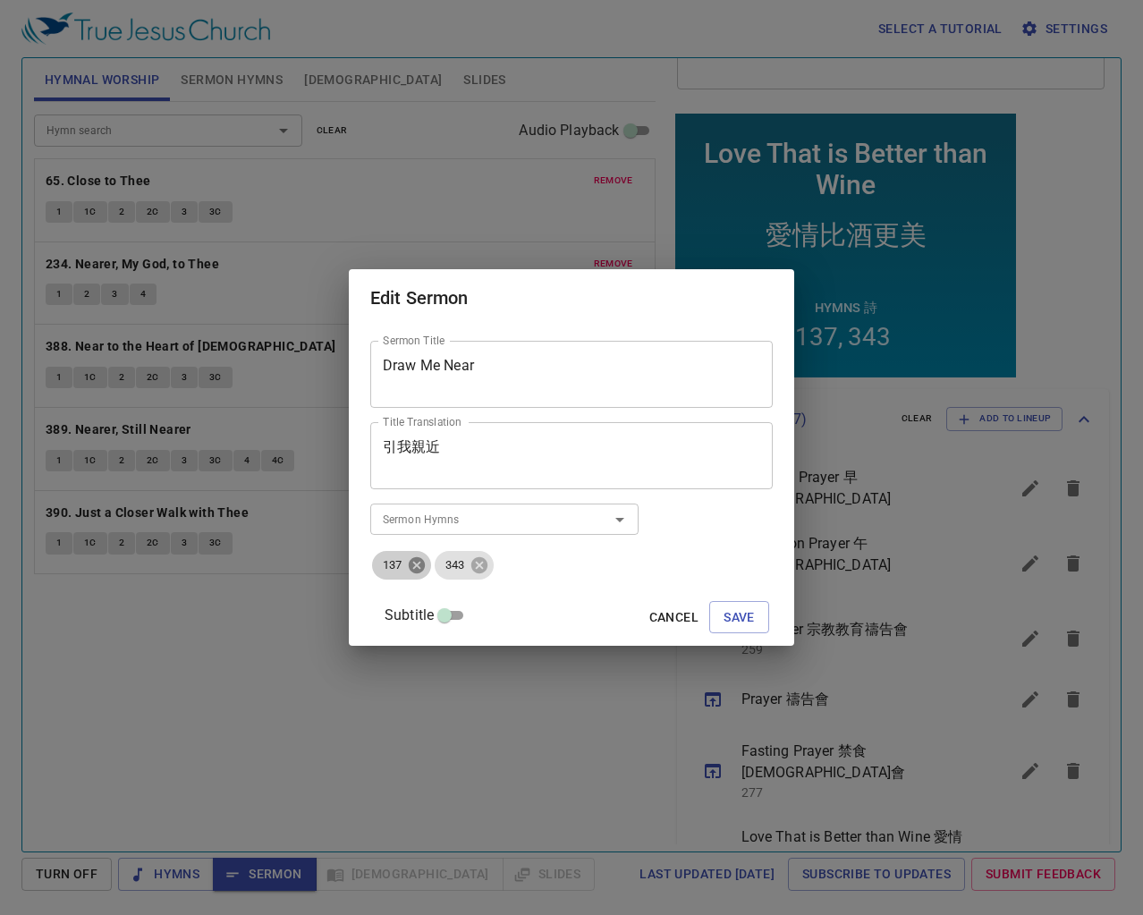
click at [426, 567] on icon at bounding box center [417, 565] width 20 height 20
click at [469, 567] on icon at bounding box center [479, 565] width 20 height 20
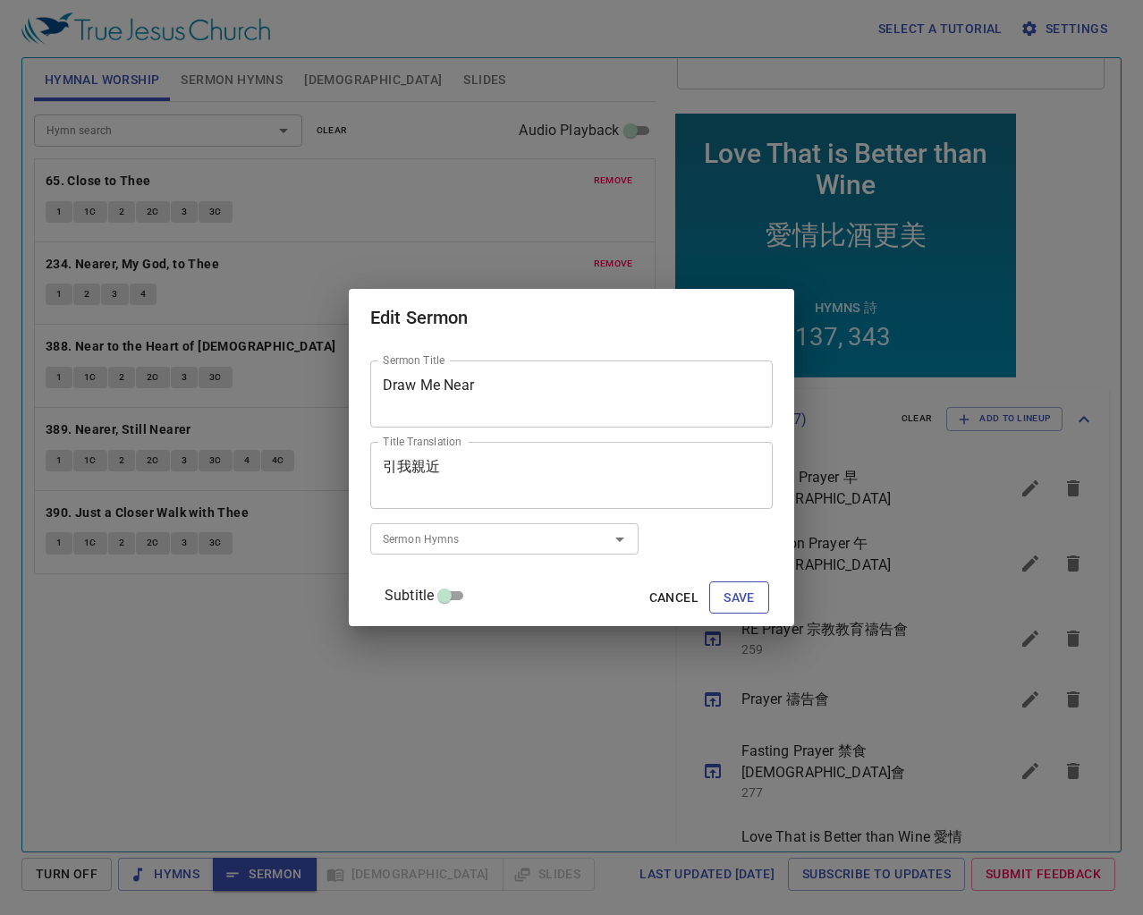
click at [723, 601] on span "Save" at bounding box center [738, 597] width 31 height 22
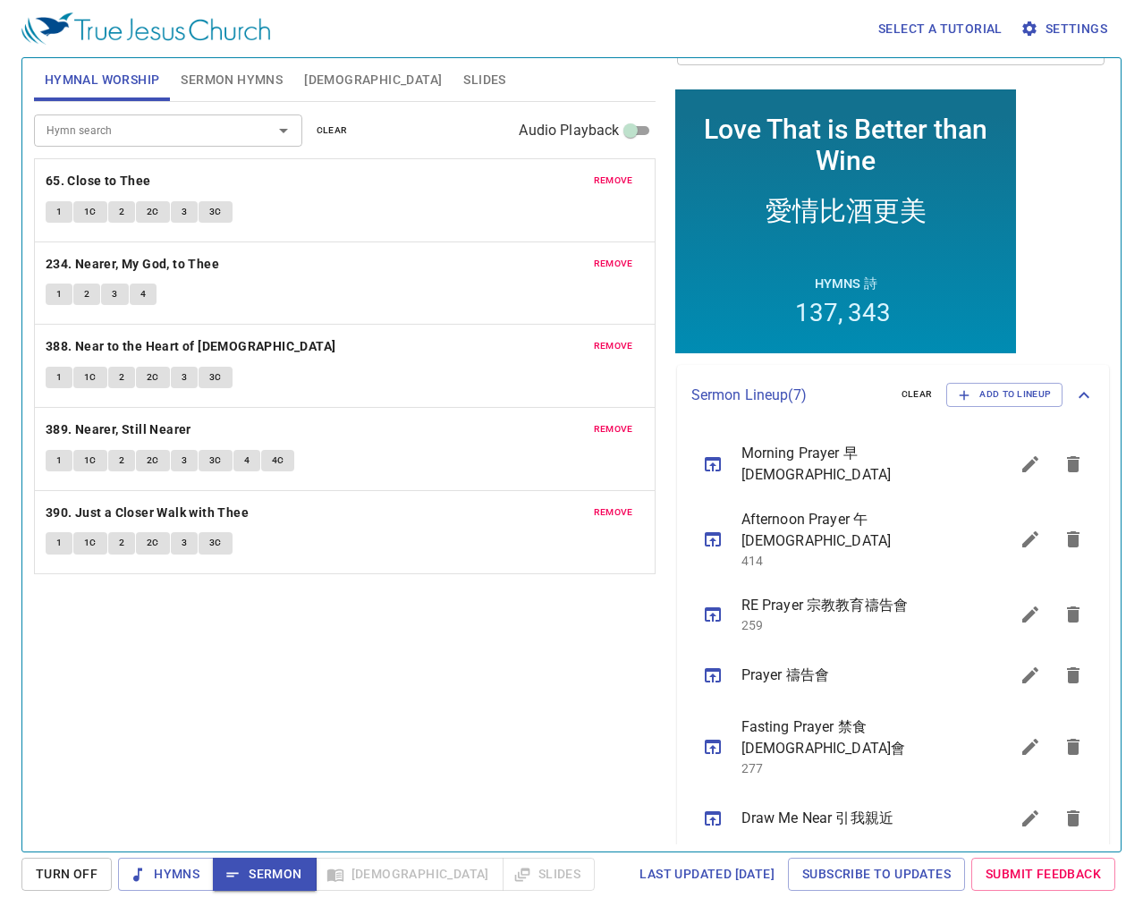
scroll to position [234, 0]
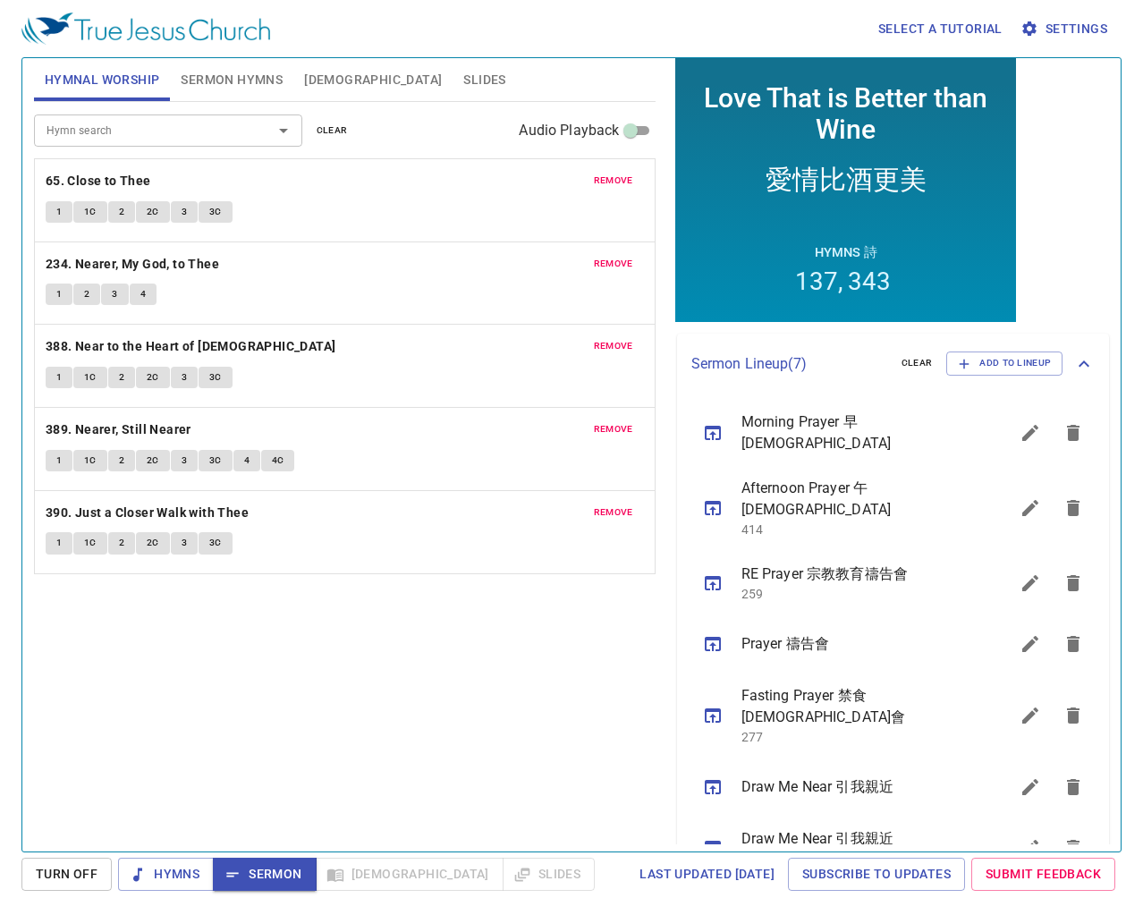
click at [713, 840] on icon "sermon lineup list" at bounding box center [712, 847] width 16 height 14
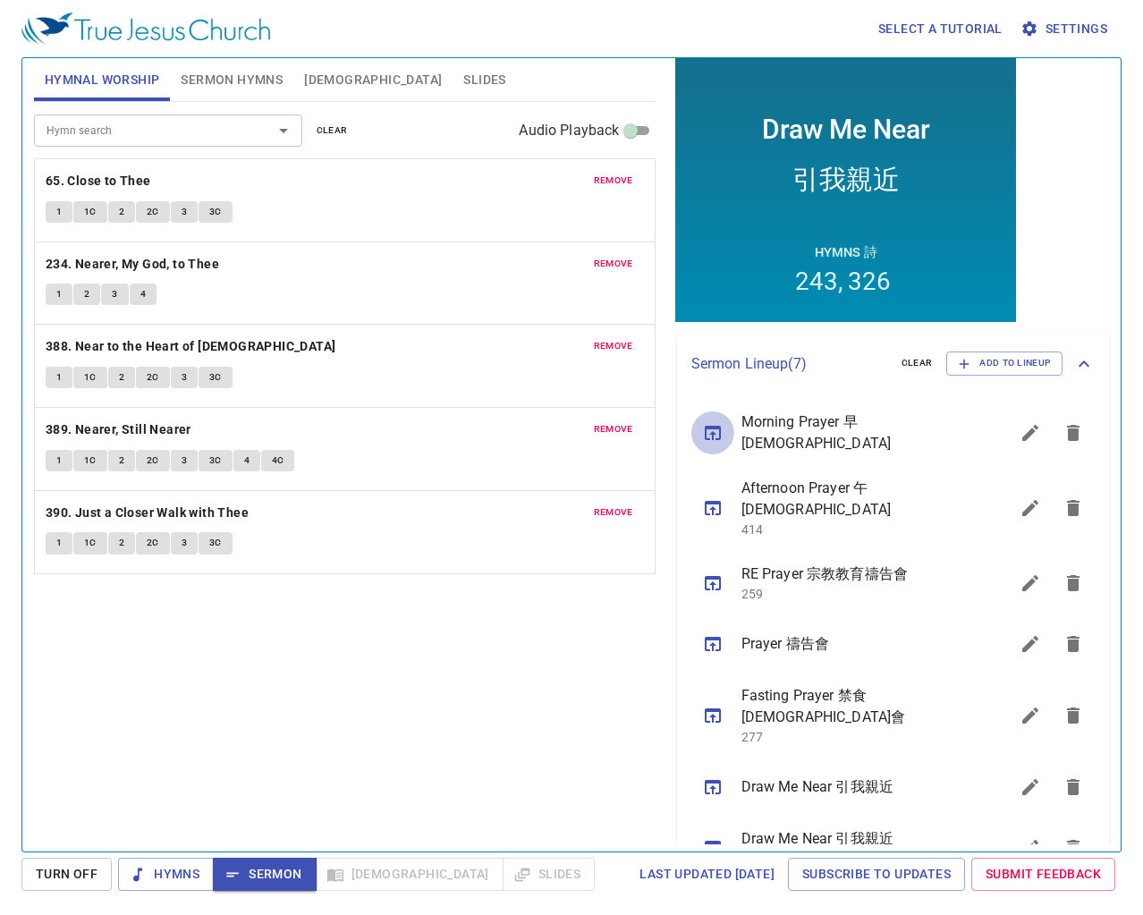
click at [717, 426] on icon "sermon lineup list" at bounding box center [712, 432] width 21 height 21
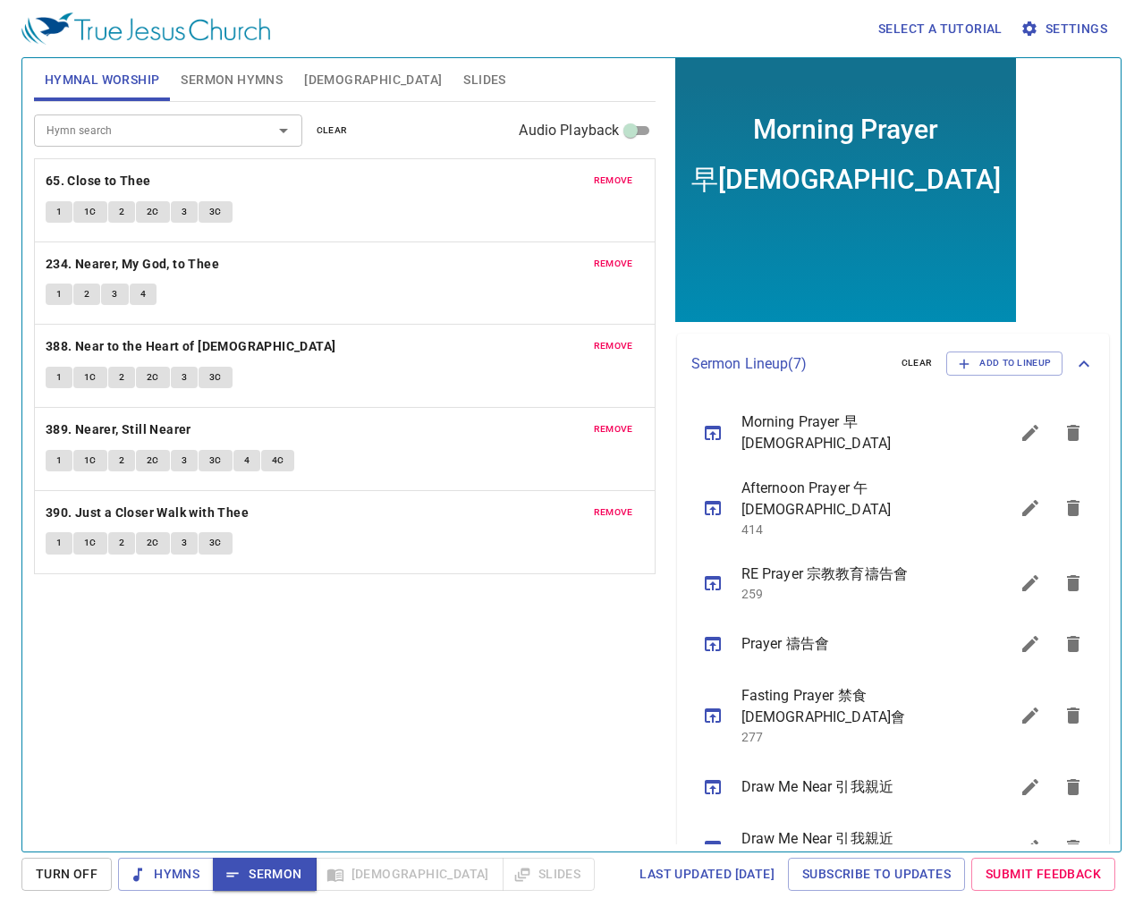
click at [1062, 776] on icon "sermon lineup list" at bounding box center [1072, 786] width 21 height 21
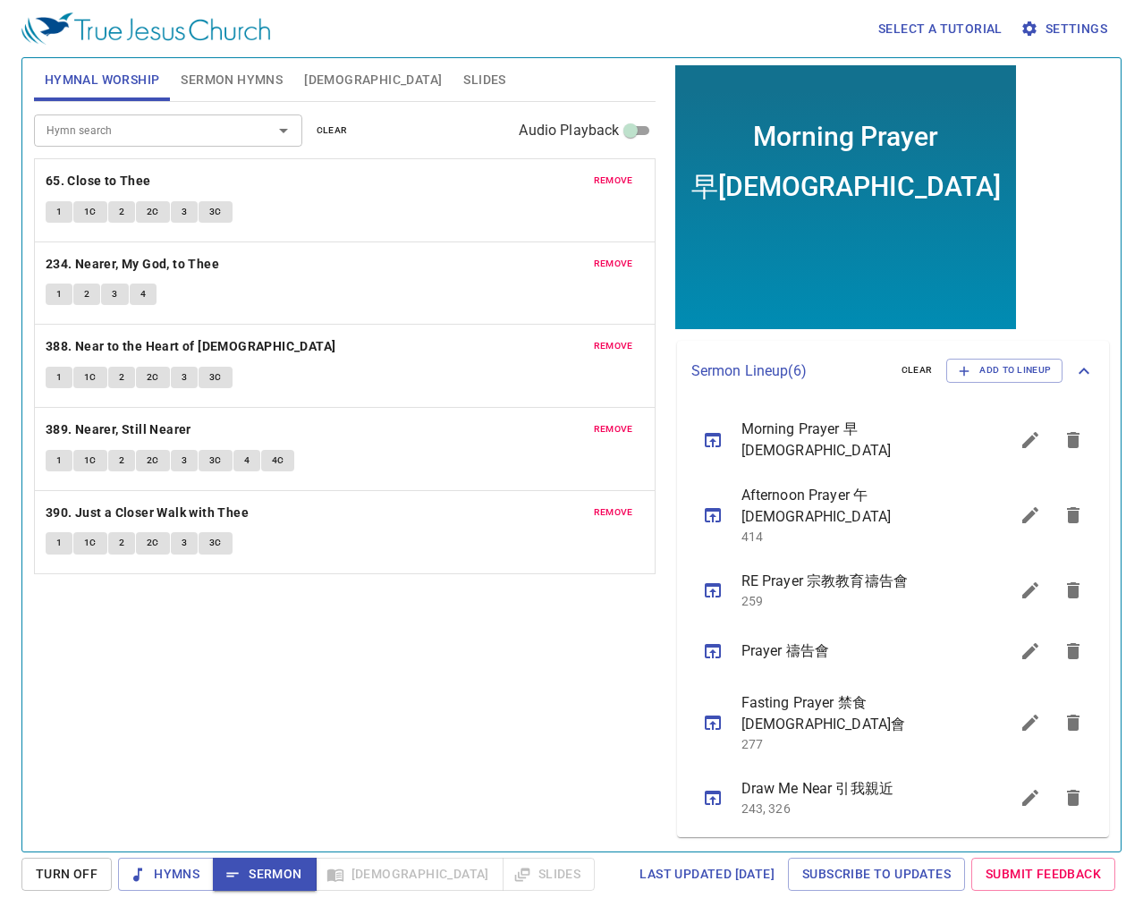
scroll to position [177, 0]
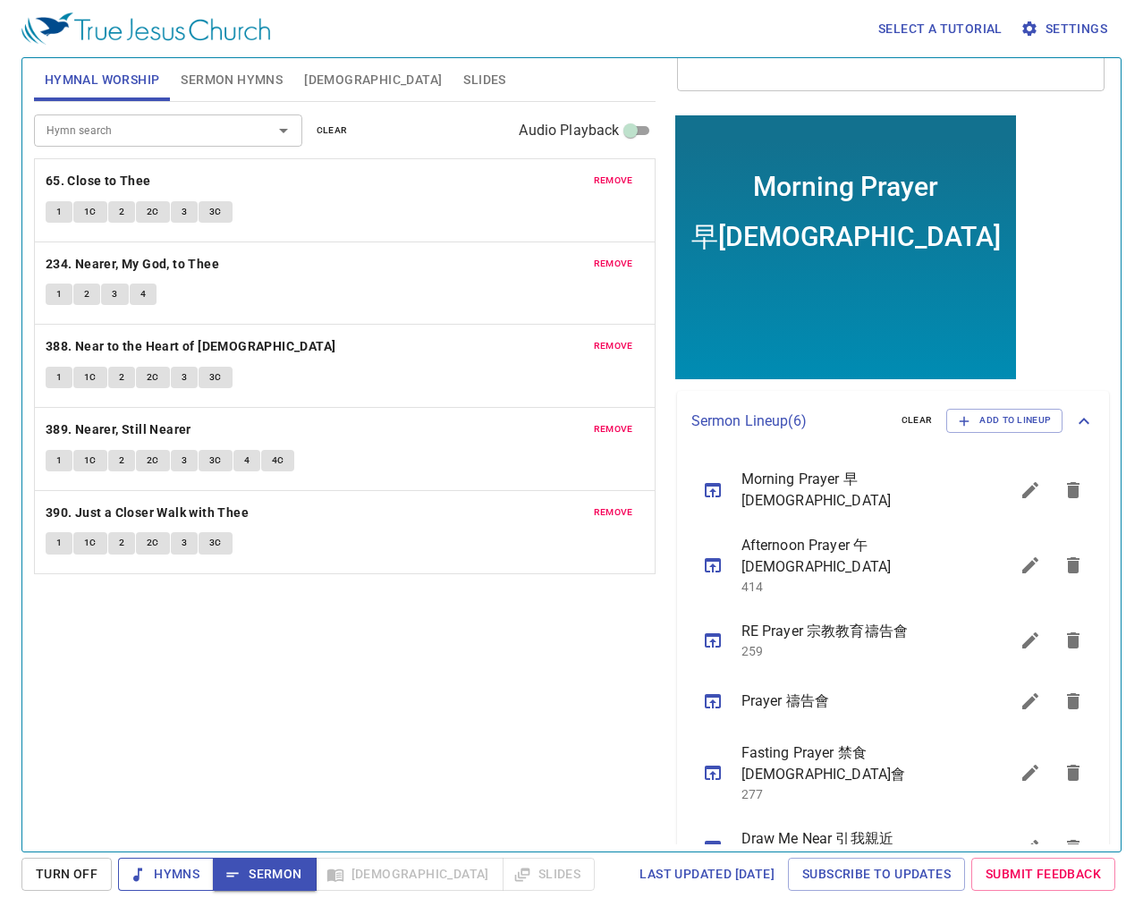
click at [173, 880] on span "Hymns" at bounding box center [165, 874] width 67 height 22
click at [86, 181] on b "65. Close to Thee" at bounding box center [98, 181] width 105 height 22
click at [63, 221] on button "1" at bounding box center [59, 211] width 27 height 21
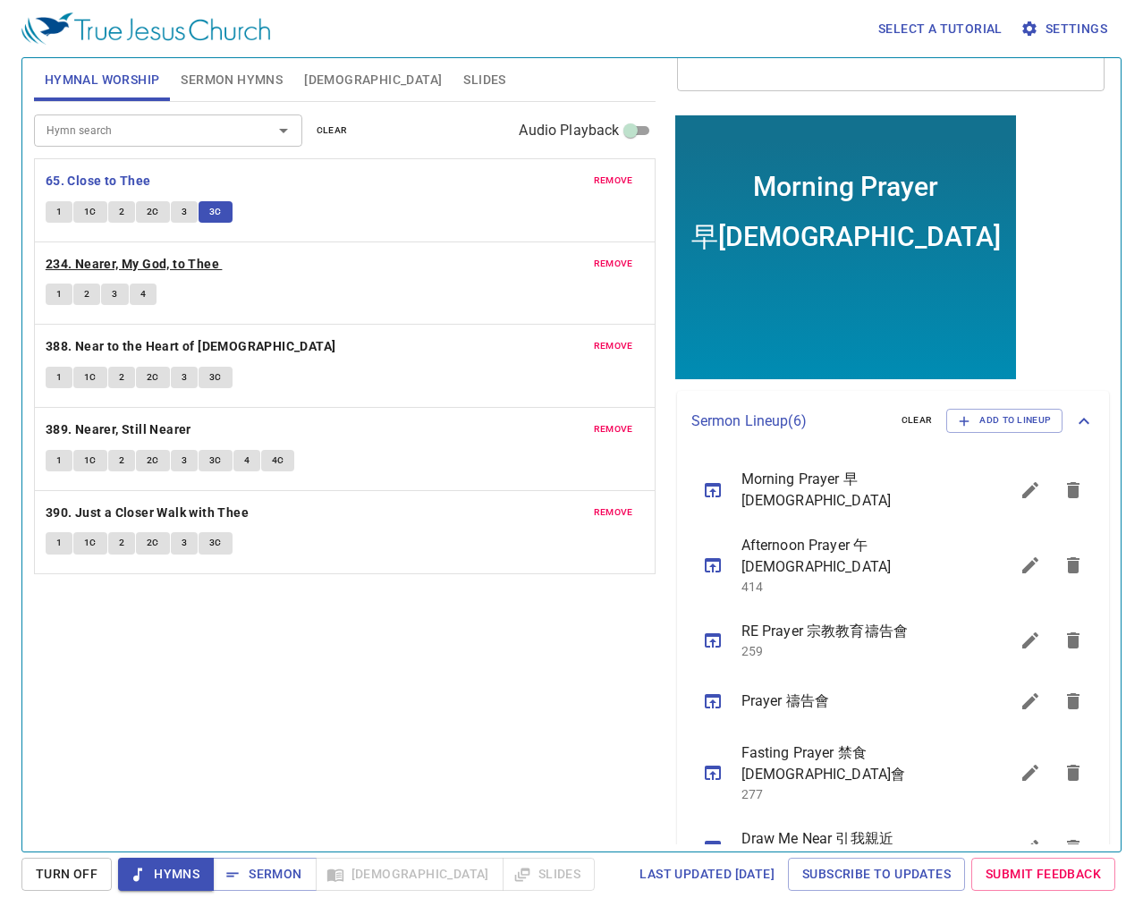
click at [190, 257] on b "234. Nearer, My God, to Thee" at bounding box center [132, 264] width 173 height 22
click at [58, 301] on span "1" at bounding box center [58, 294] width 5 height 16
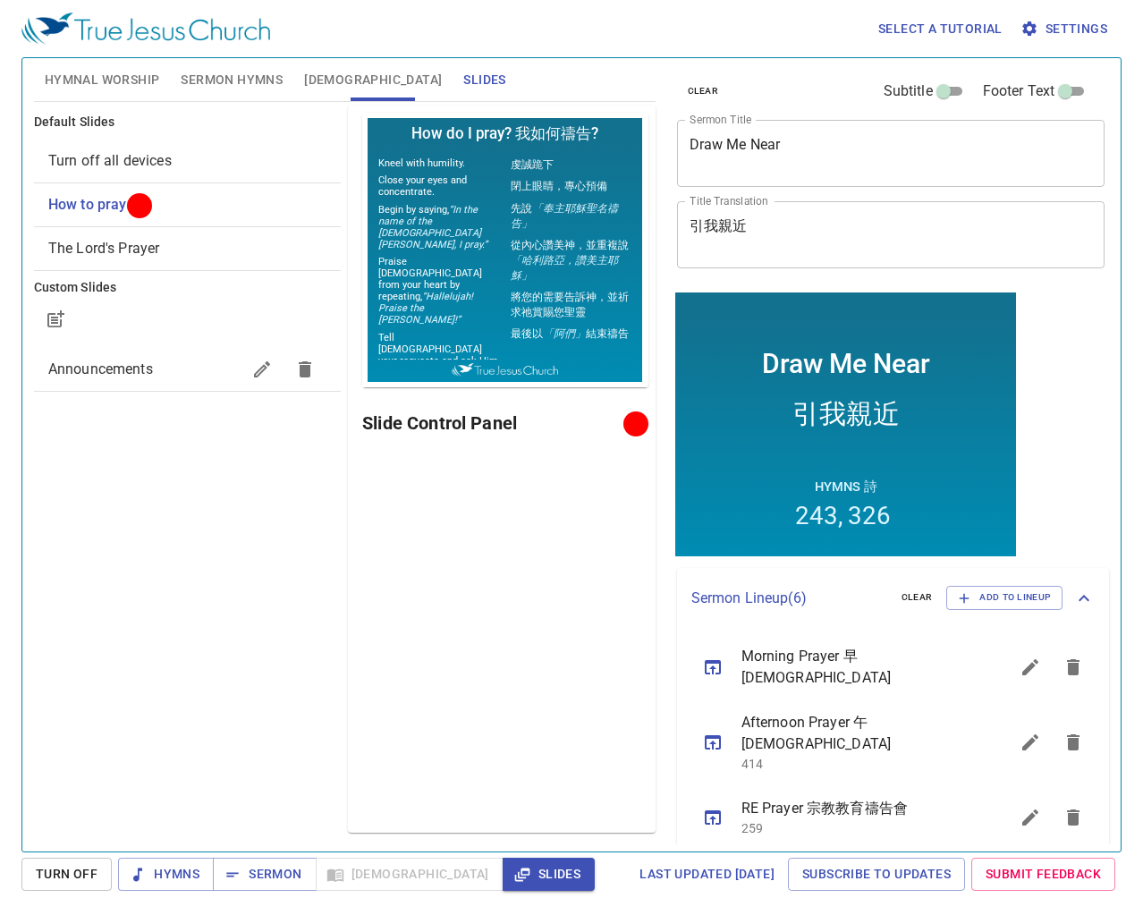
scroll to position [177, 0]
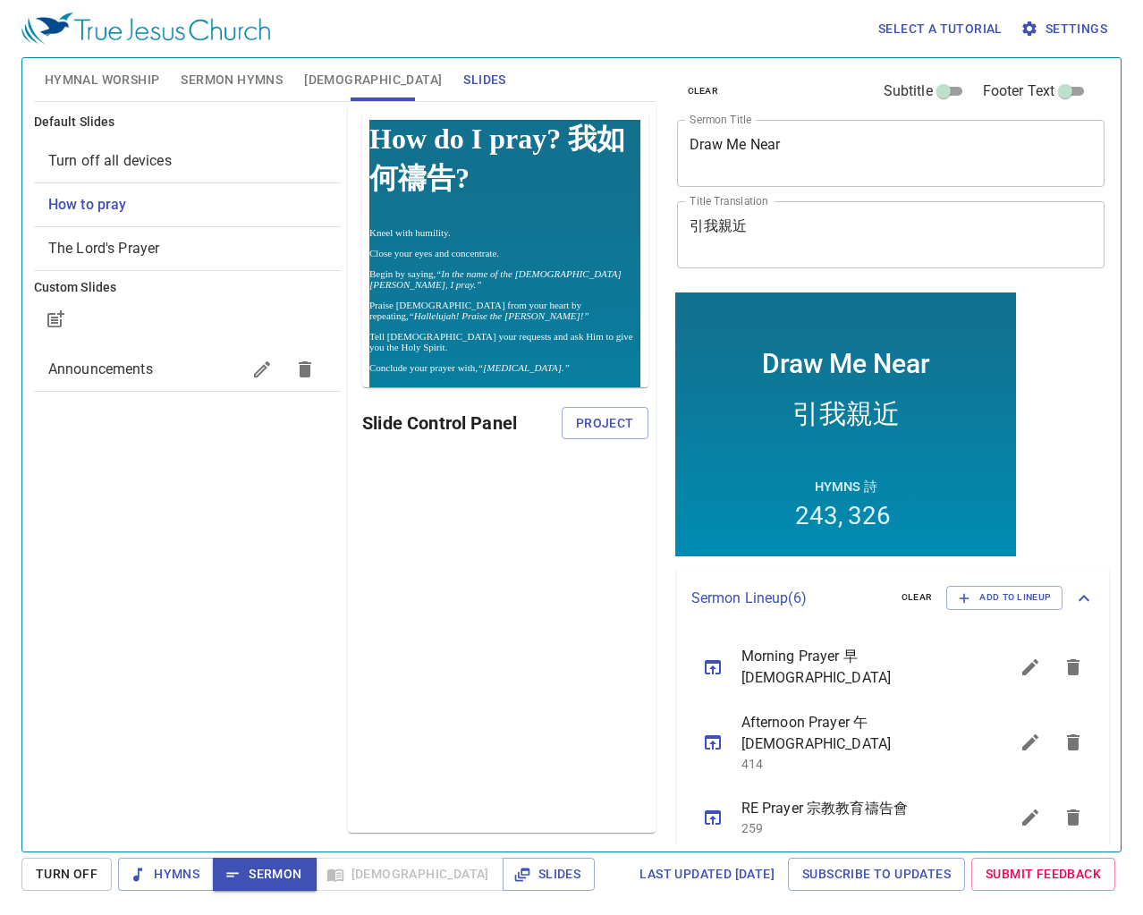
scroll to position [177, 0]
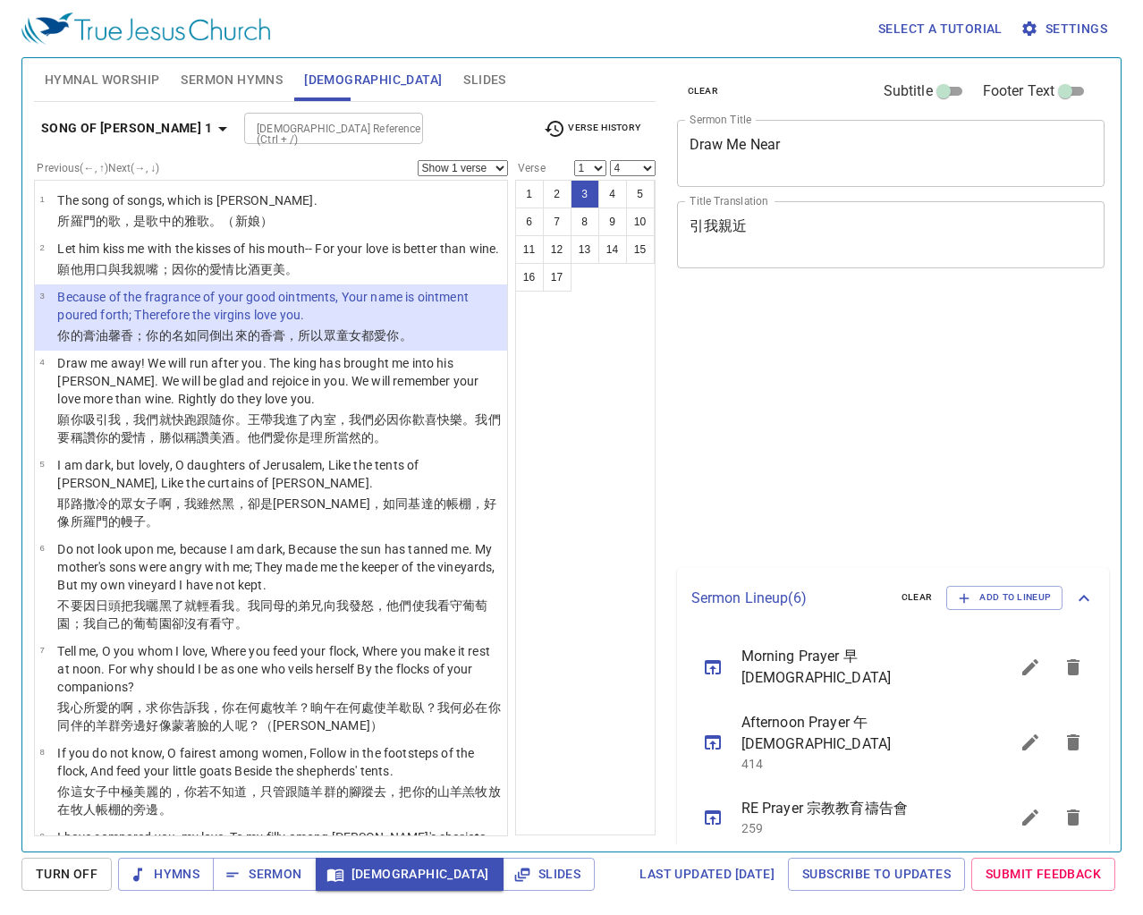
select select "4"
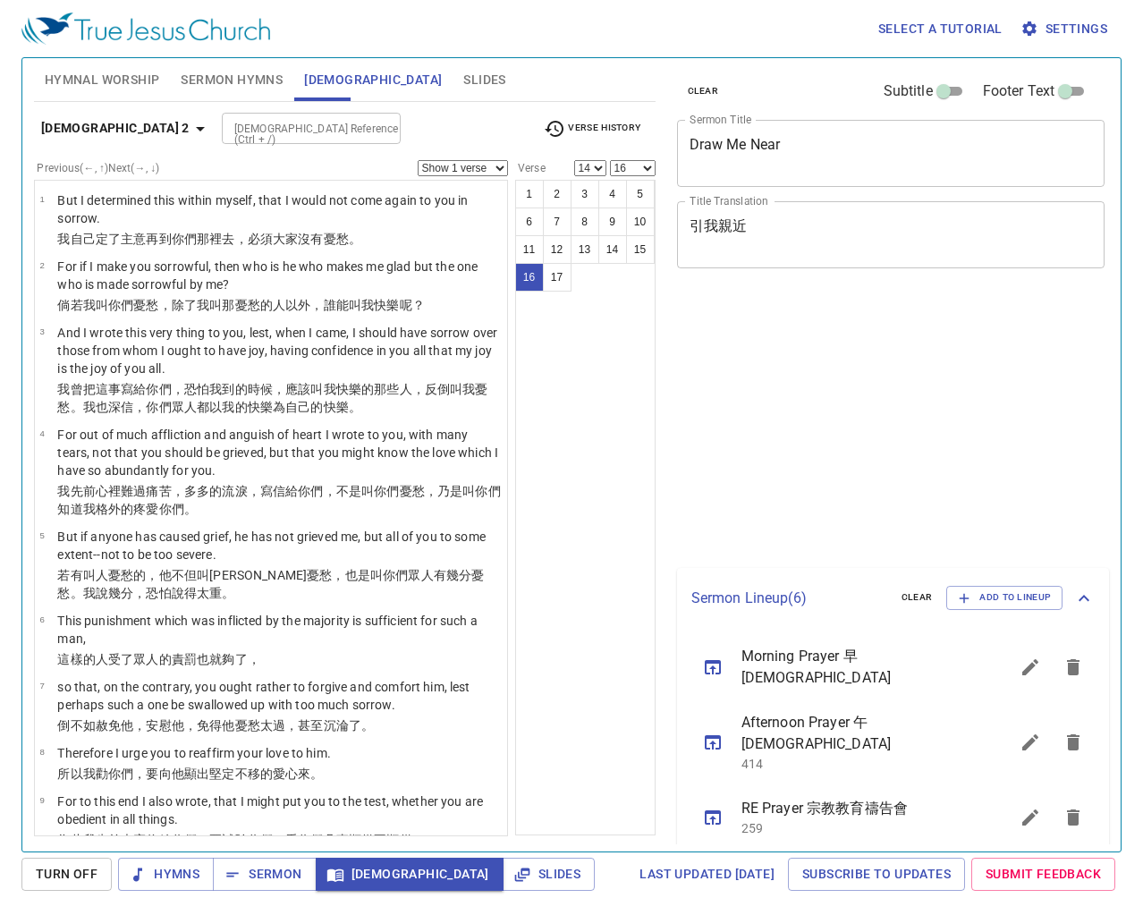
select select "14"
select select "16"
select select "14"
select select "16"
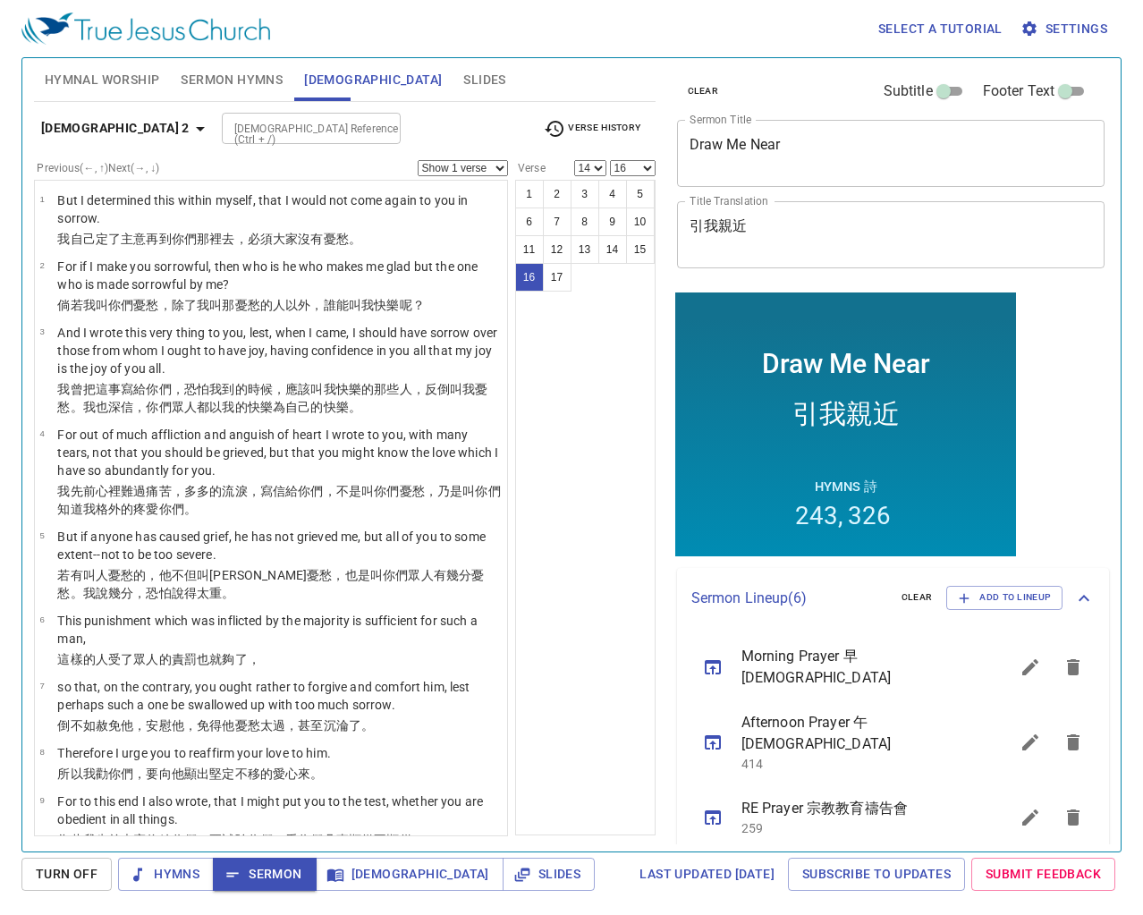
scroll to position [628, 0]
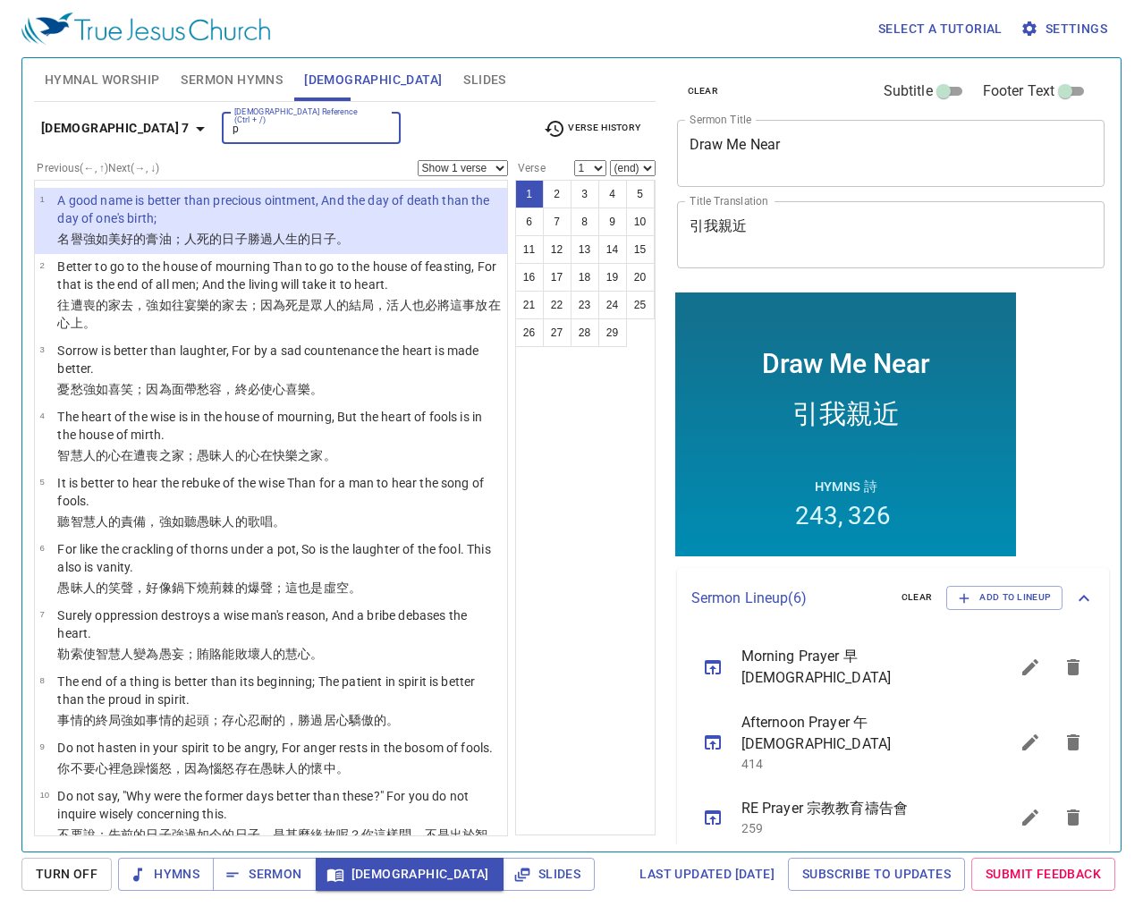
type input "ph"
click at [272, 142] on div "ph Bible Reference (Ctrl + /)" at bounding box center [311, 128] width 179 height 31
click at [276, 137] on input "ph" at bounding box center [296, 128] width 139 height 21
click at [288, 129] on input "ph" at bounding box center [296, 128] width 139 height 21
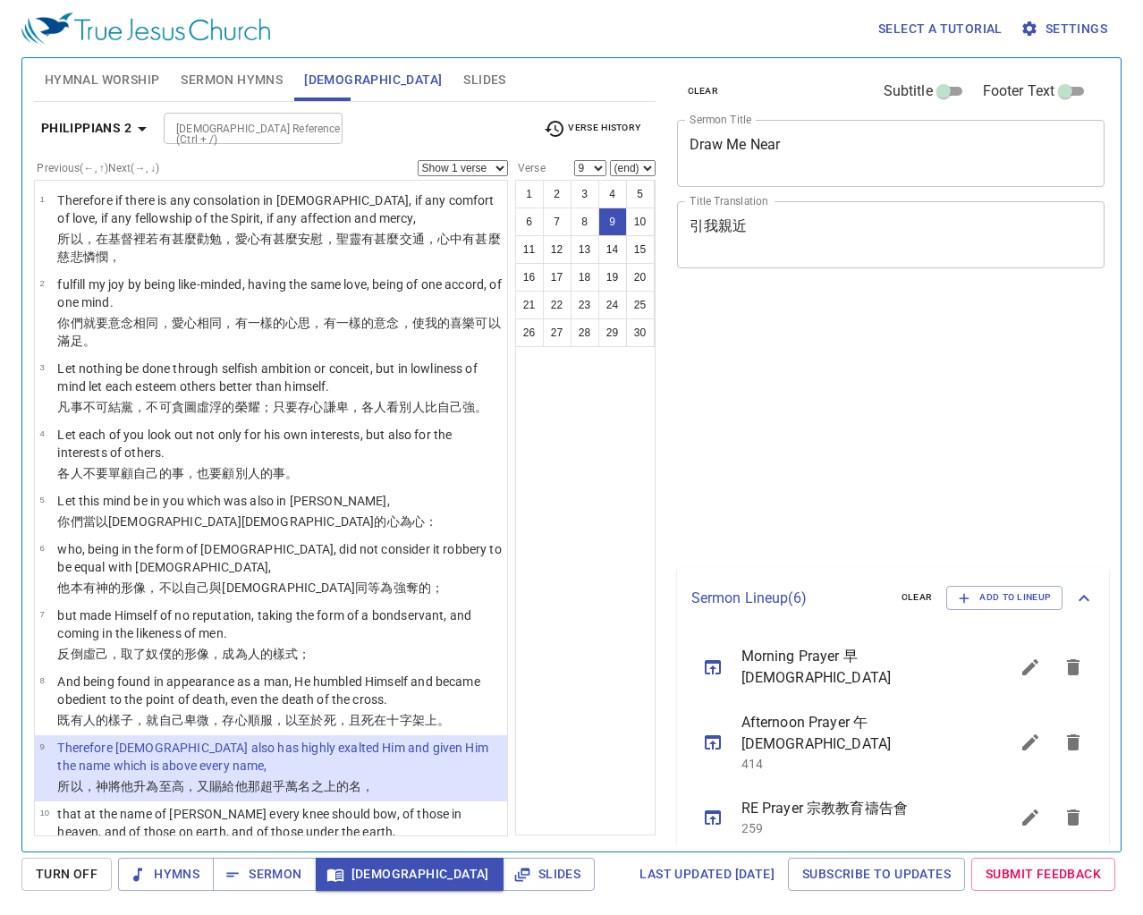
select select "9"
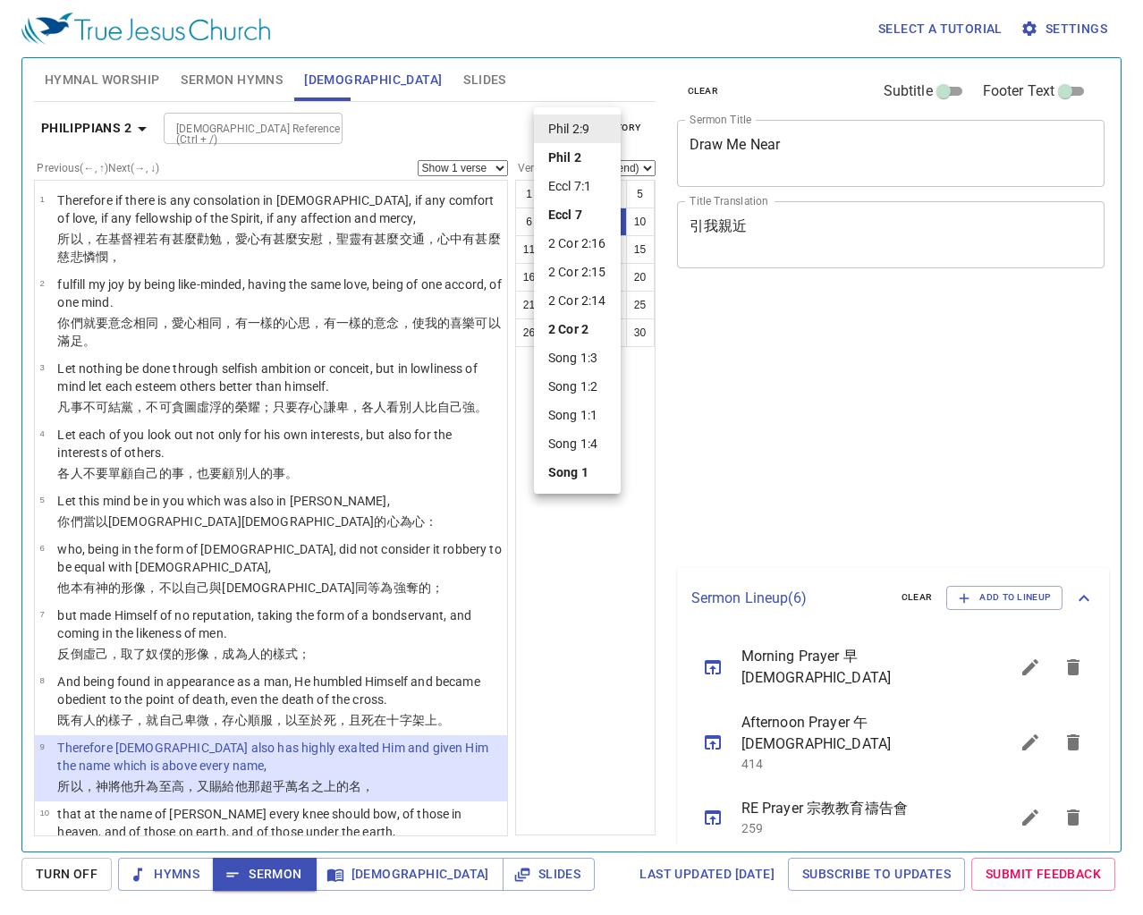
select select "9"
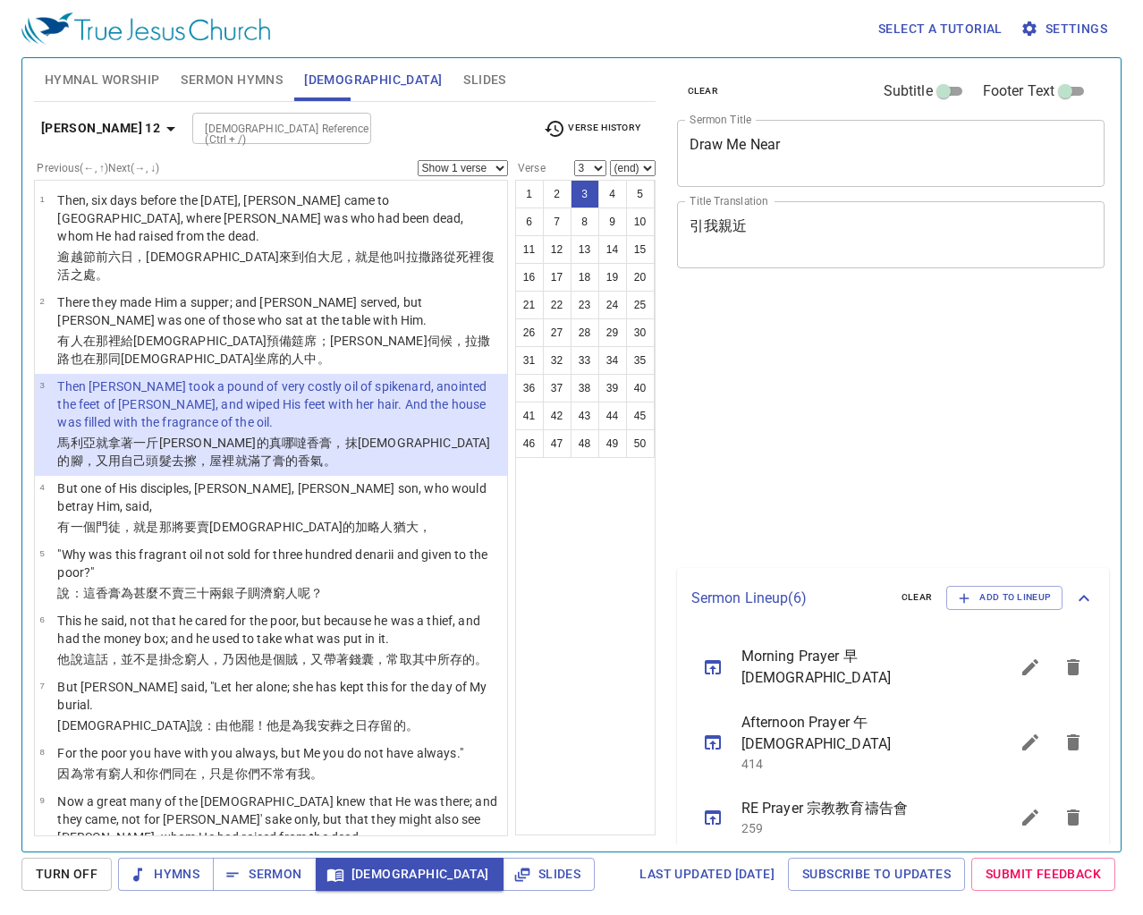
select select "3"
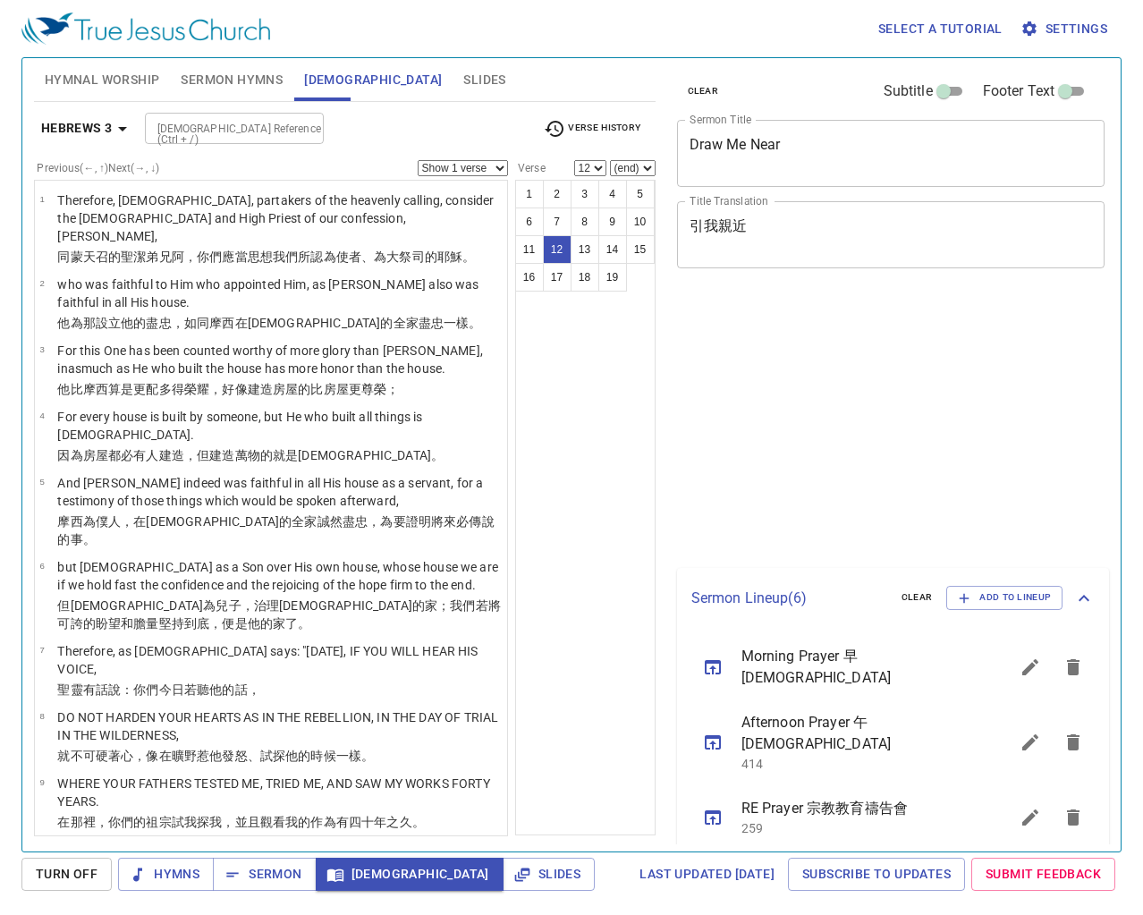
select select "12"
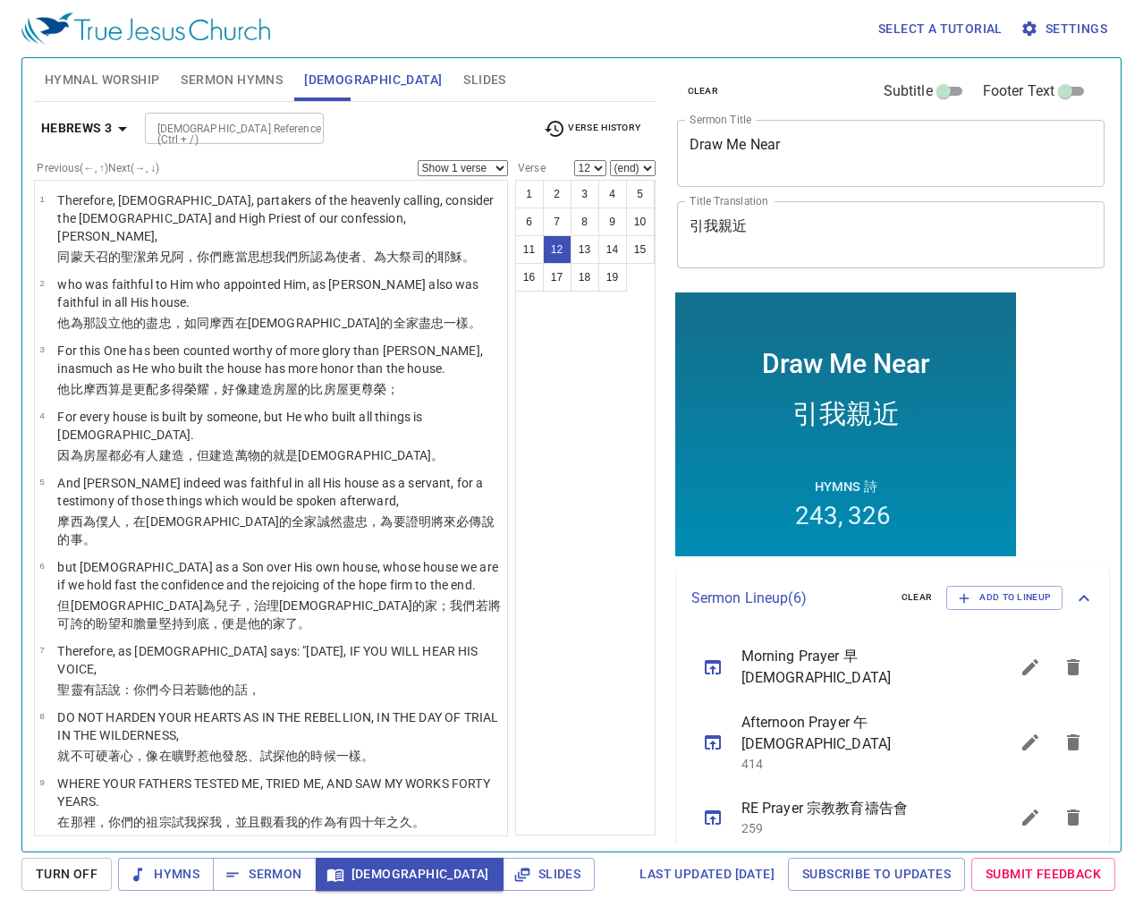
scroll to position [366, 0]
